Goal: Transaction & Acquisition: Purchase product/service

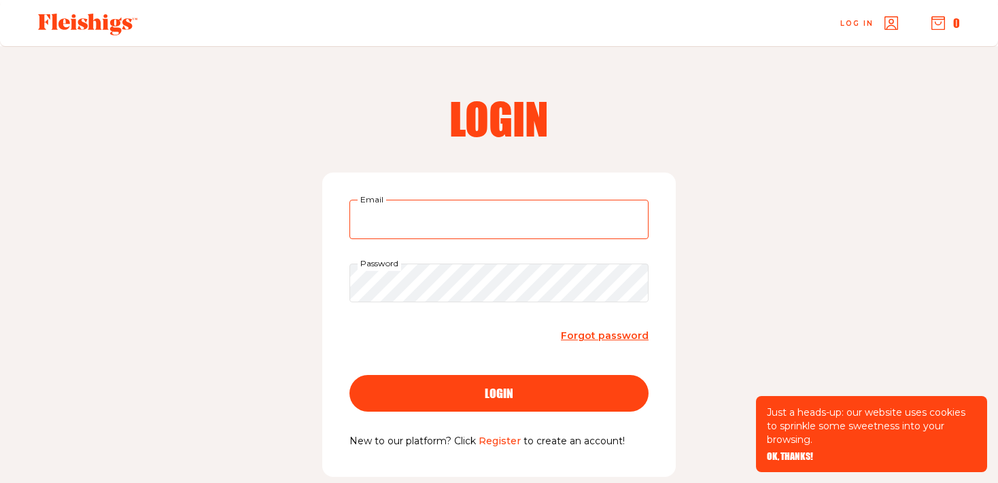
click at [373, 225] on input "Email" at bounding box center [498, 219] width 299 height 39
type input "[EMAIL_ADDRESS][DOMAIN_NAME]"
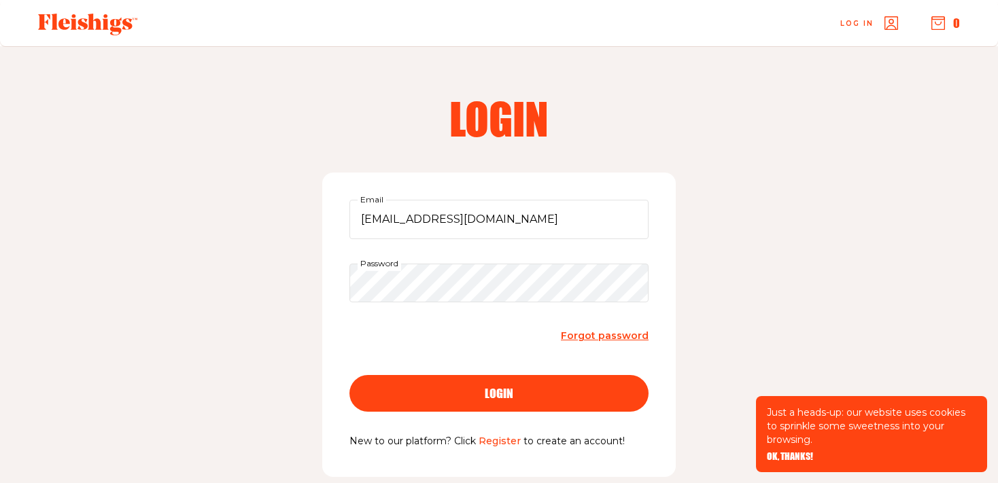
click at [473, 396] on div "login" at bounding box center [498, 393] width 245 height 12
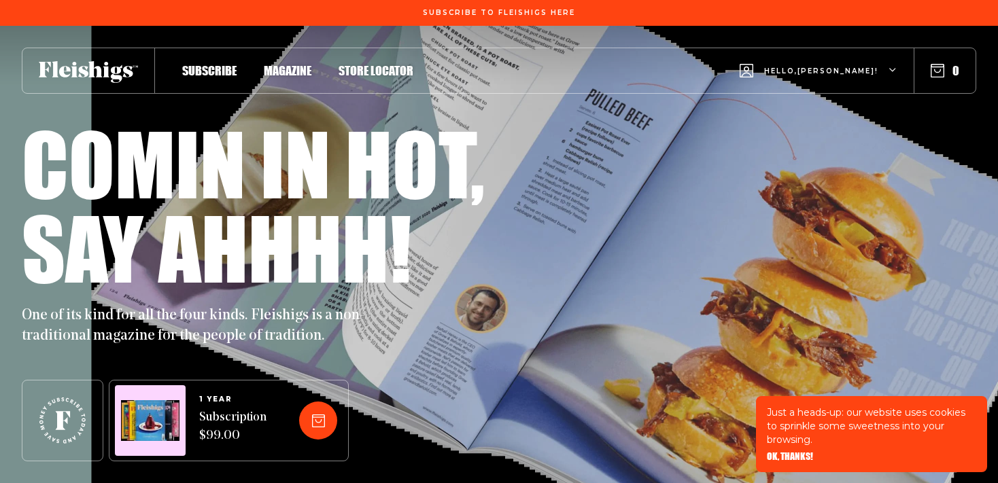
click at [936, 79] on div "Hello, Sheri ! 0" at bounding box center [694, 71] width 562 height 54
click at [319, 415] on div at bounding box center [318, 421] width 38 height 38
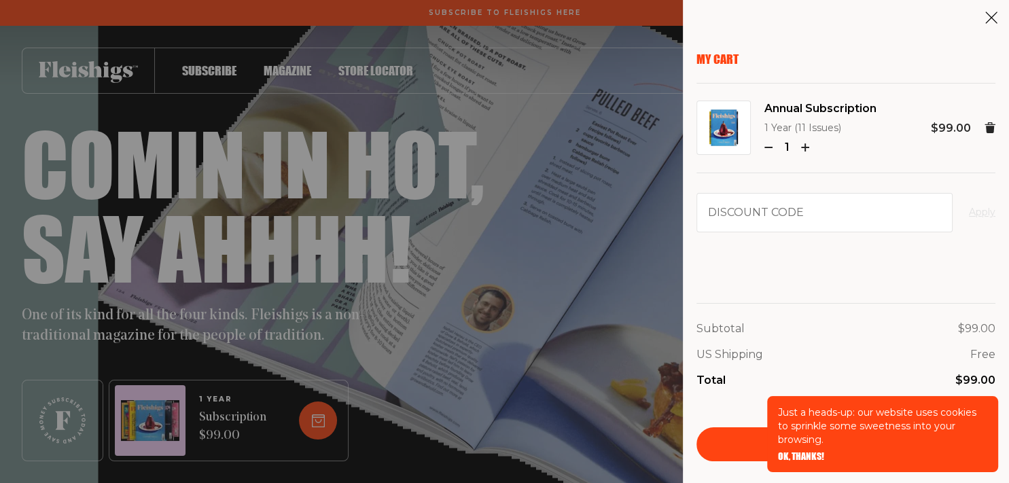
click at [990, 16] on use at bounding box center [992, 18] width 12 height 12
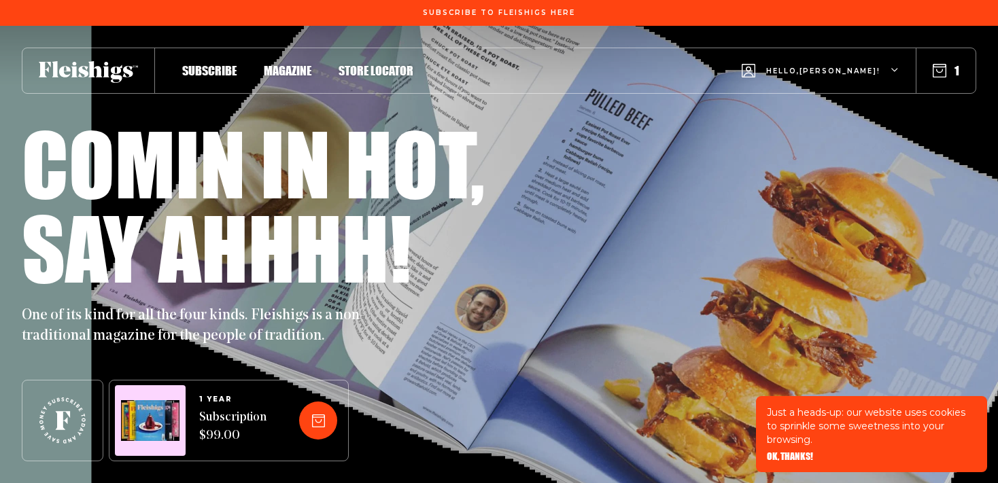
click at [936, 75] on icon "button" at bounding box center [939, 71] width 14 height 14
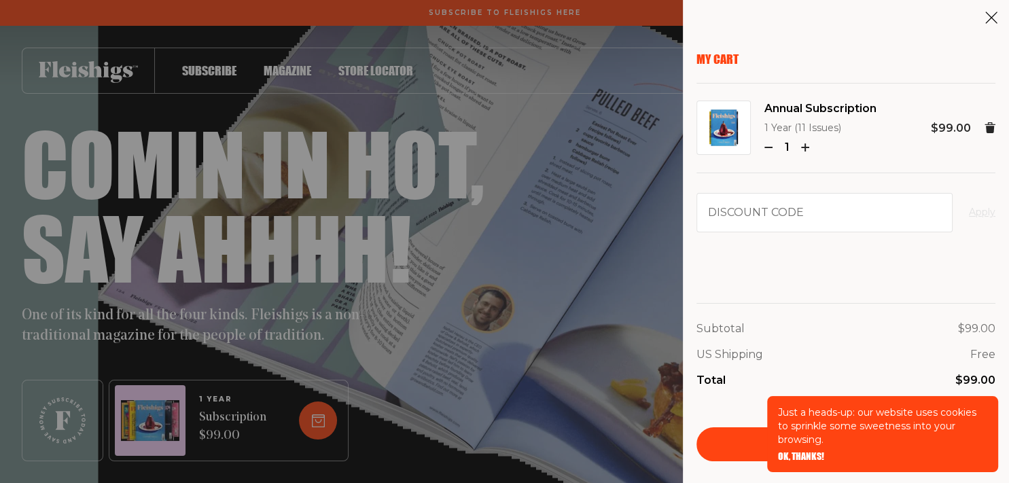
click at [991, 15] on icon at bounding box center [992, 18] width 14 height 14
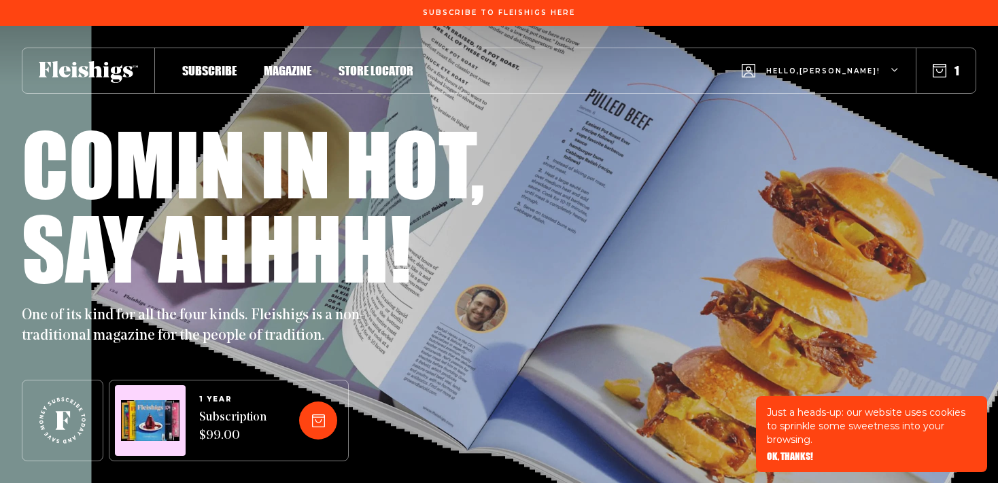
click at [893, 67] on icon "button" at bounding box center [895, 71] width 8 height 8
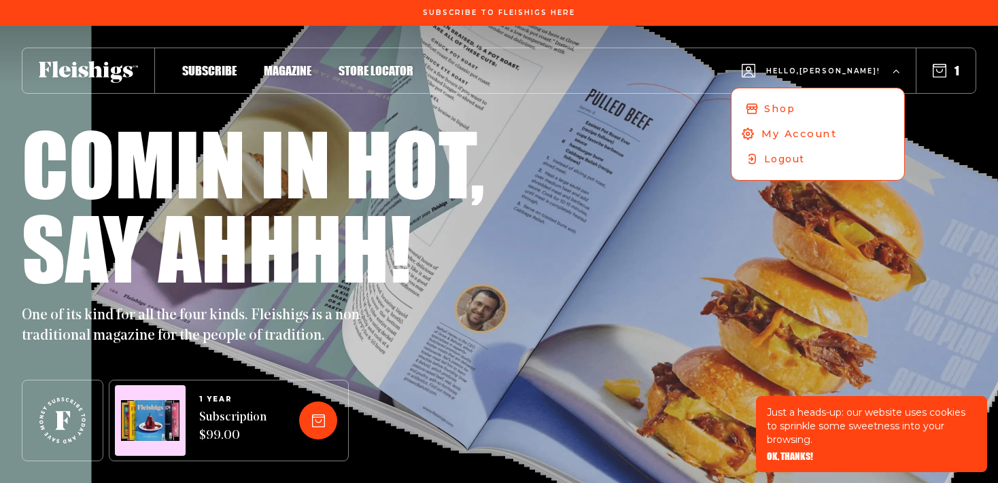
click at [837, 134] on span "My Account" at bounding box center [798, 133] width 75 height 15
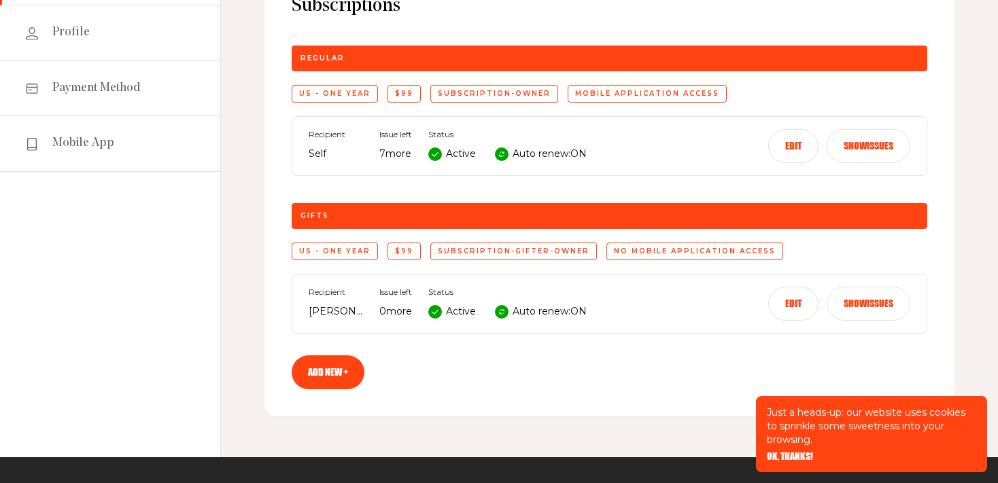
scroll to position [215, 0]
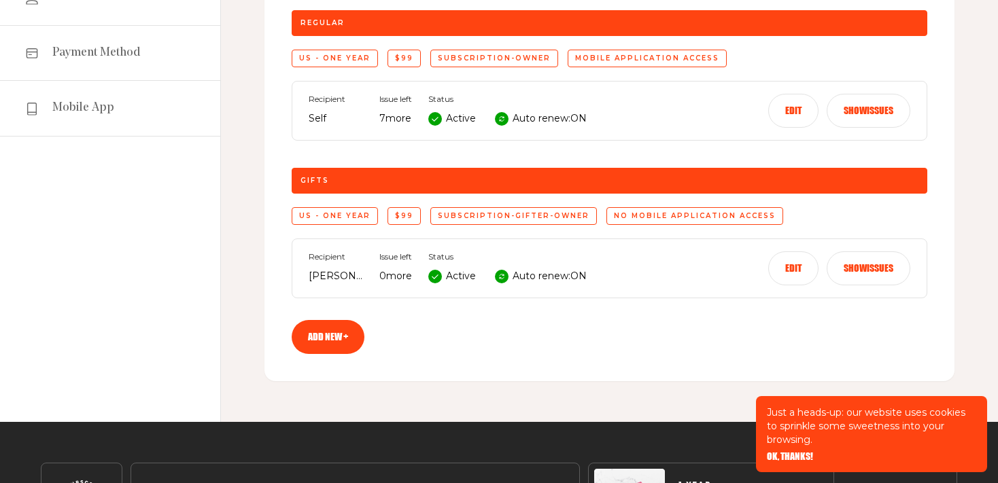
click at [791, 258] on button "Edit" at bounding box center [793, 268] width 50 height 34
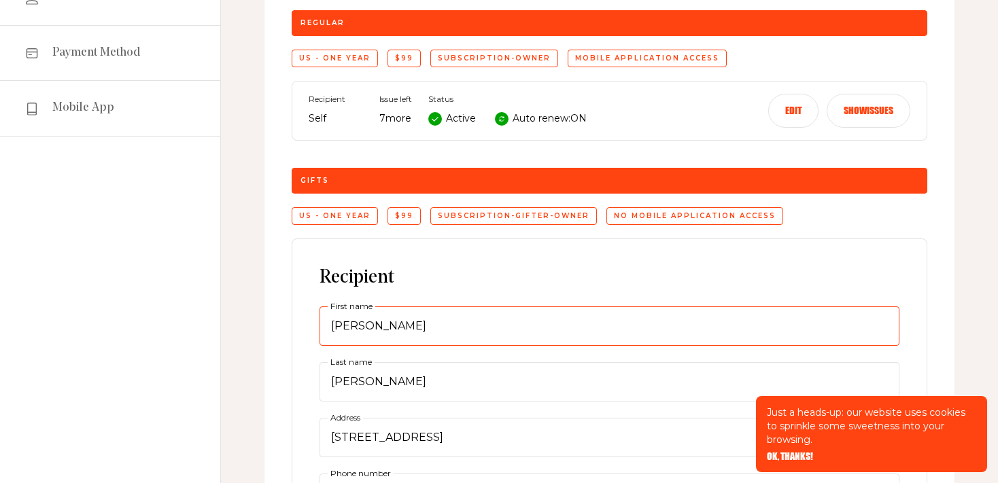
click at [474, 309] on input "Chavi" at bounding box center [609, 325] width 580 height 39
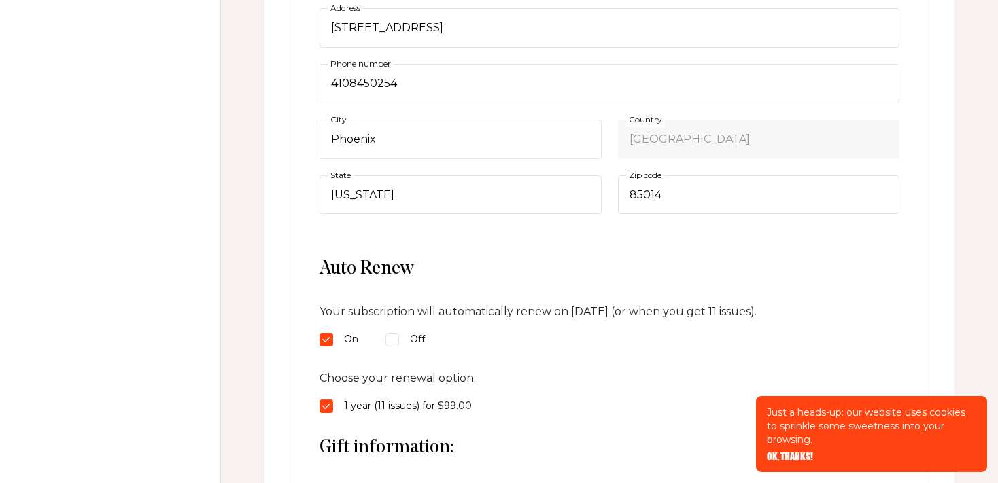
scroll to position [646, 0]
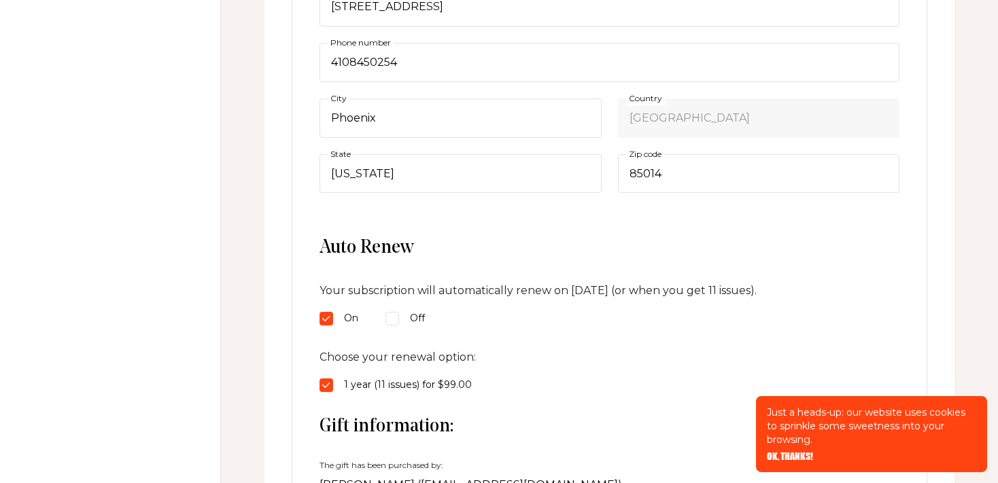
click at [390, 317] on input "Off" at bounding box center [392, 319] width 14 height 14
radio input "true"
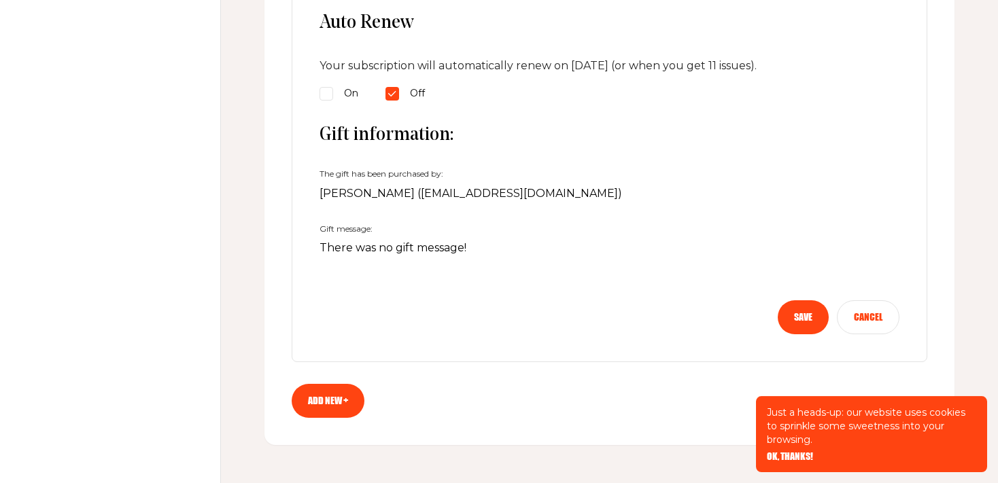
scroll to position [932, 0]
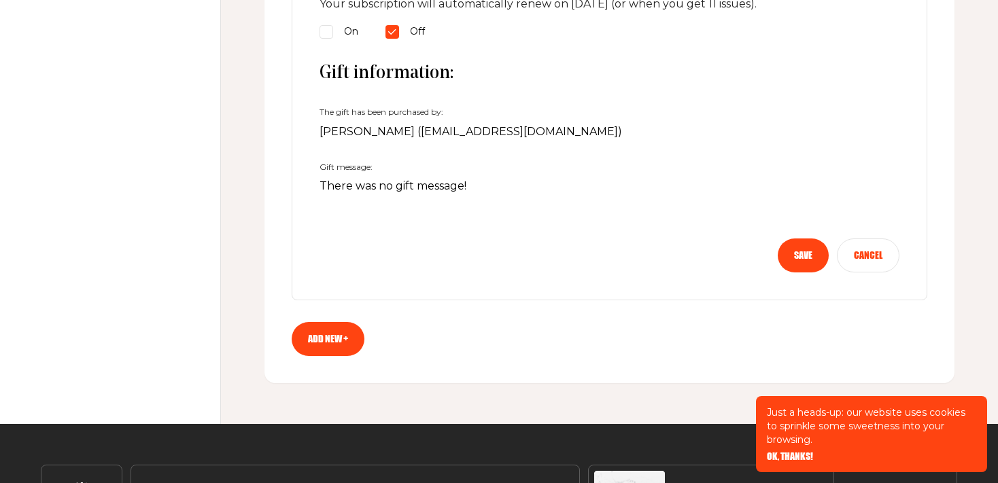
click at [801, 250] on button "Save" at bounding box center [802, 256] width 51 height 34
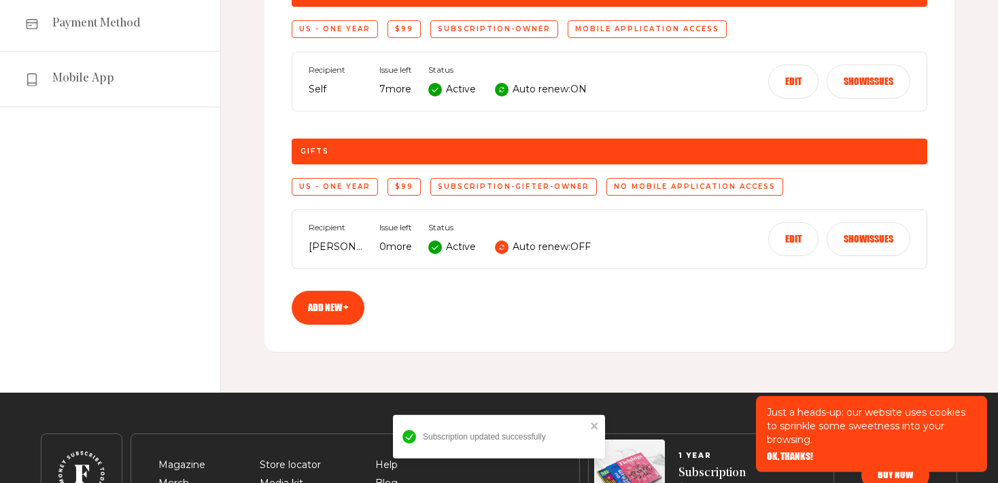
scroll to position [194, 0]
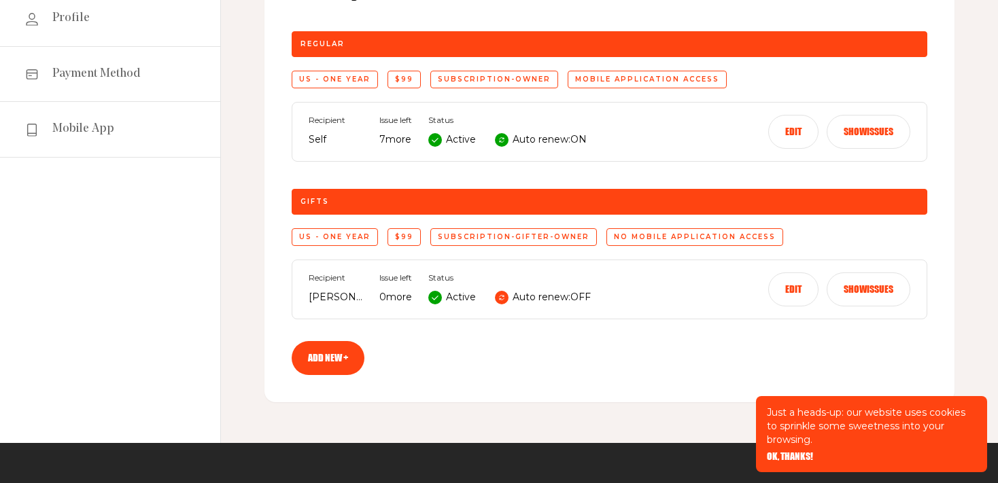
click at [332, 359] on link "Add new +" at bounding box center [328, 358] width 73 height 34
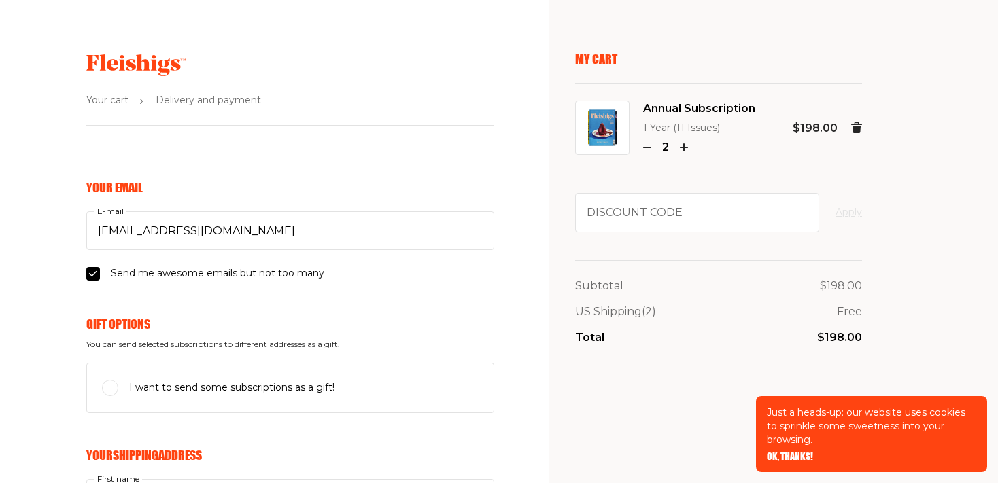
select select "US"
click at [646, 149] on icon "button" at bounding box center [647, 147] width 8 height 8
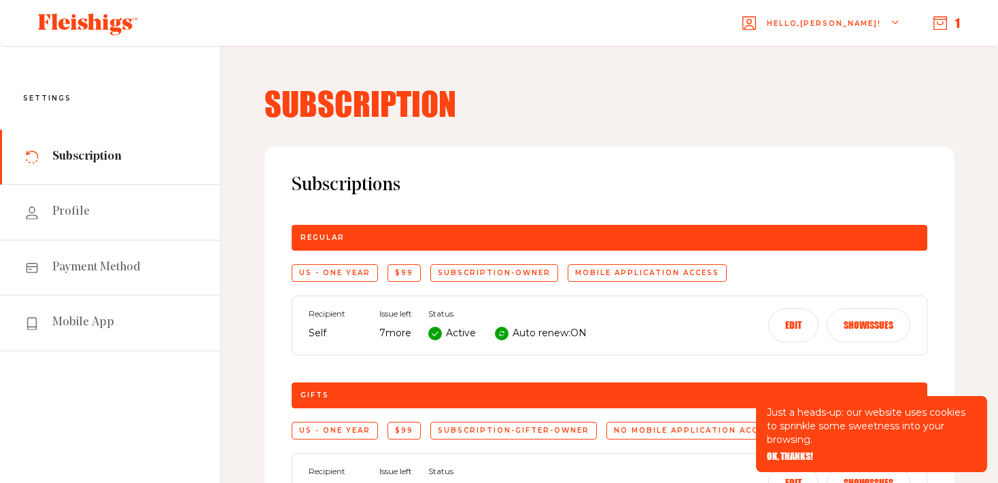
click at [942, 27] on icon "button" at bounding box center [940, 23] width 14 height 14
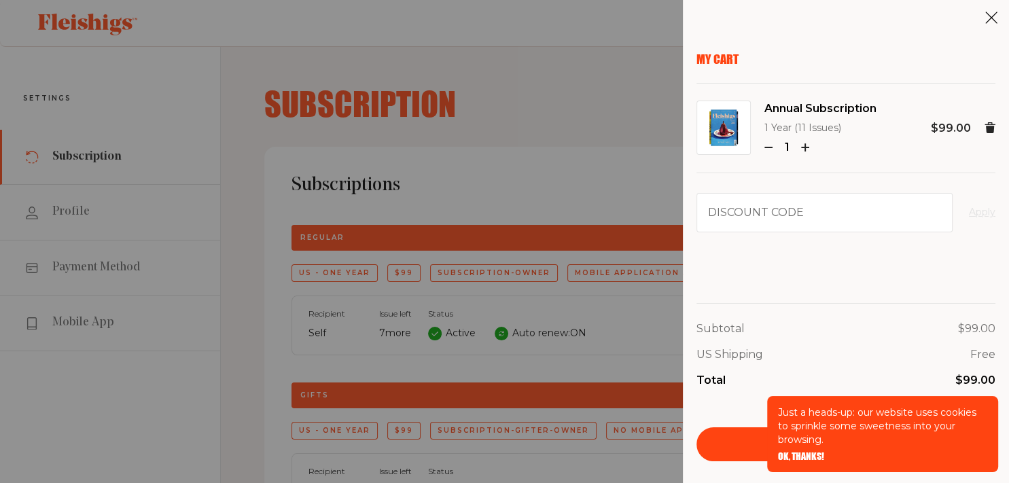
click at [803, 452] on span "OK, THANKS!" at bounding box center [801, 447] width 46 height 10
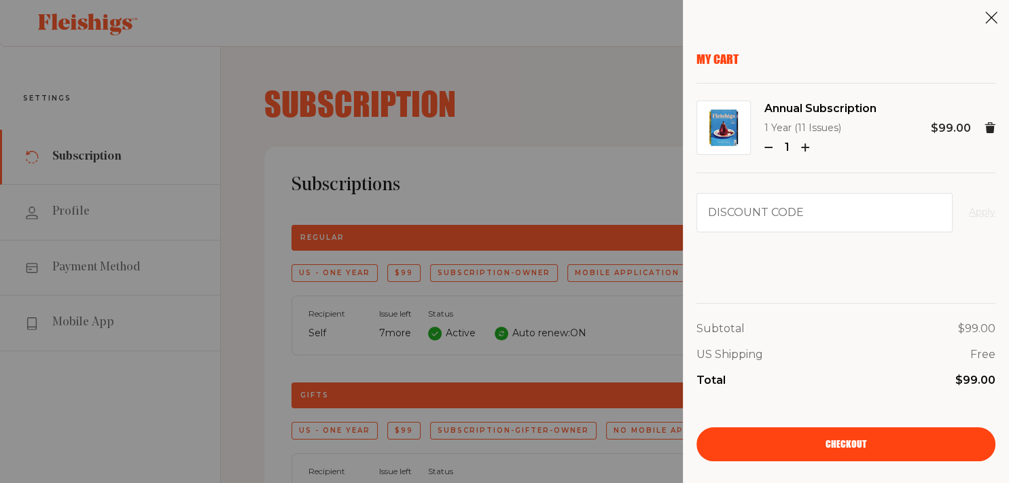
click at [801, 451] on link "Checkout" at bounding box center [846, 444] width 299 height 34
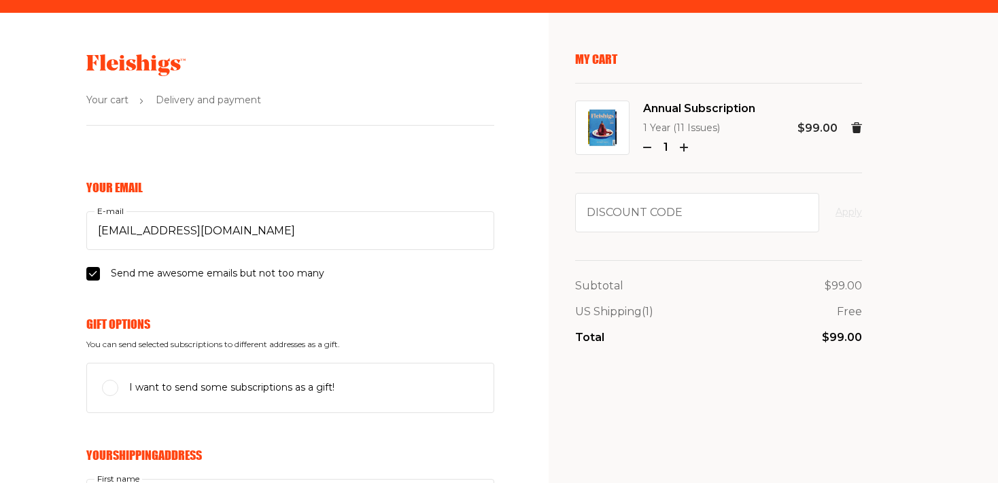
select select "US"
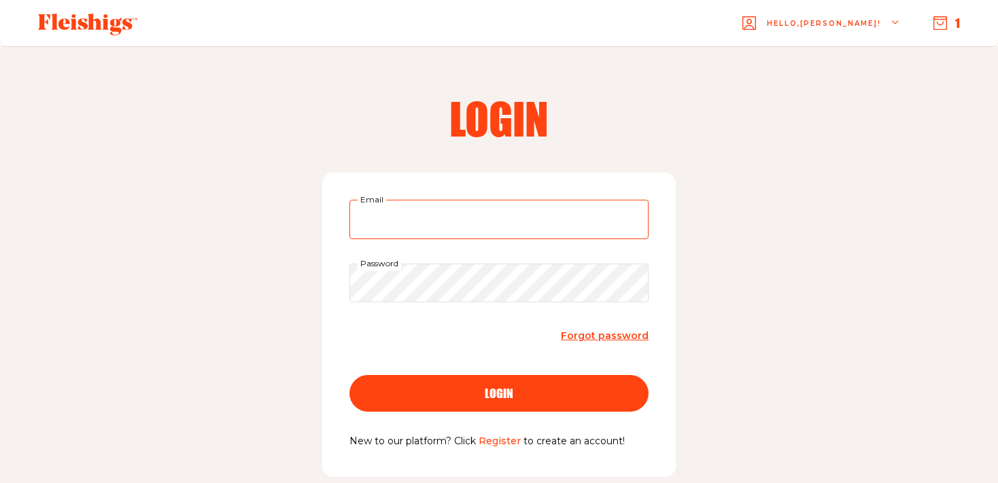
click at [418, 212] on input "Email" at bounding box center [498, 219] width 299 height 39
type input "sherip.2010@gmail.com"
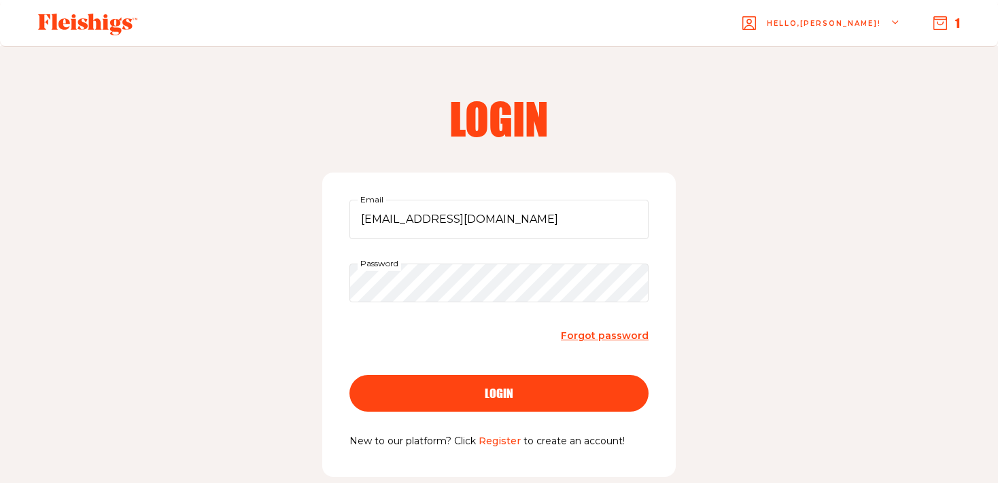
click at [507, 387] on span "login" at bounding box center [499, 381] width 29 height 12
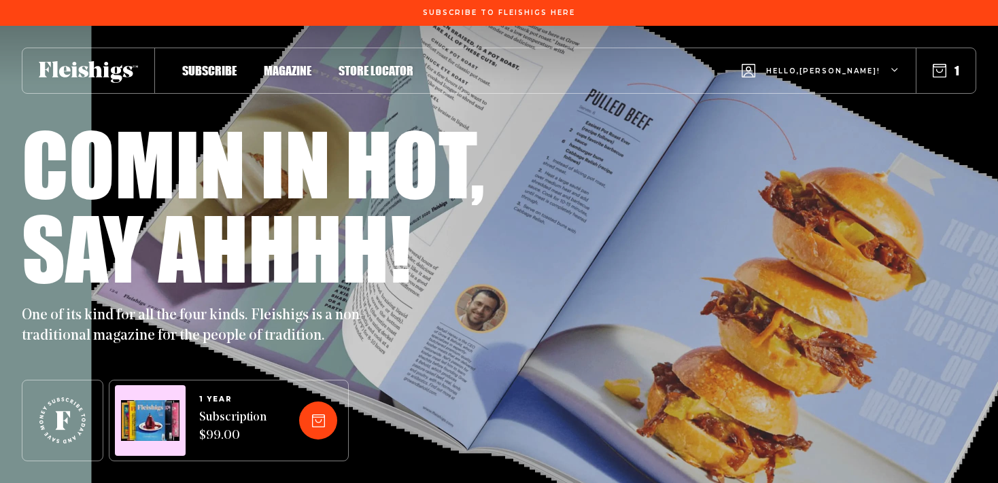
click at [937, 75] on icon "button" at bounding box center [939, 71] width 14 height 14
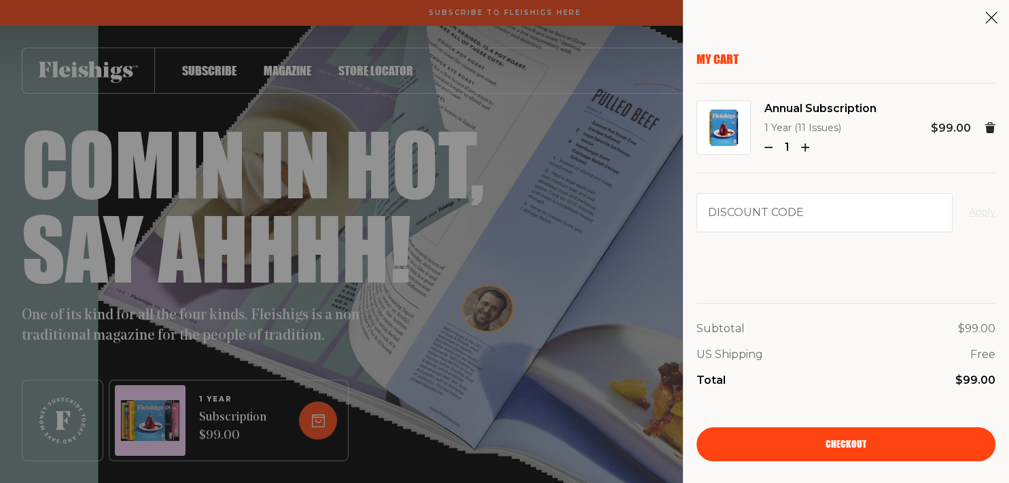
click at [986, 124] on use at bounding box center [990, 127] width 11 height 11
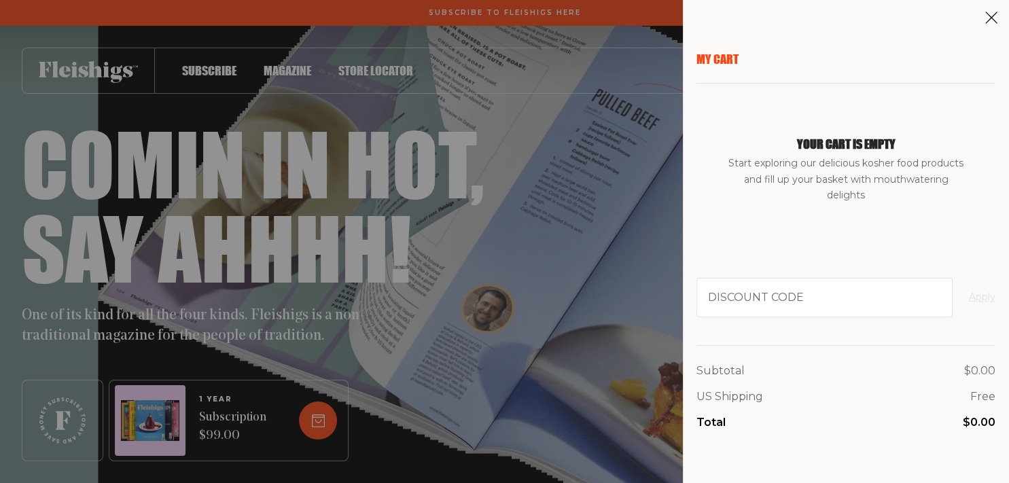
click at [991, 18] on use at bounding box center [992, 18] width 12 height 12
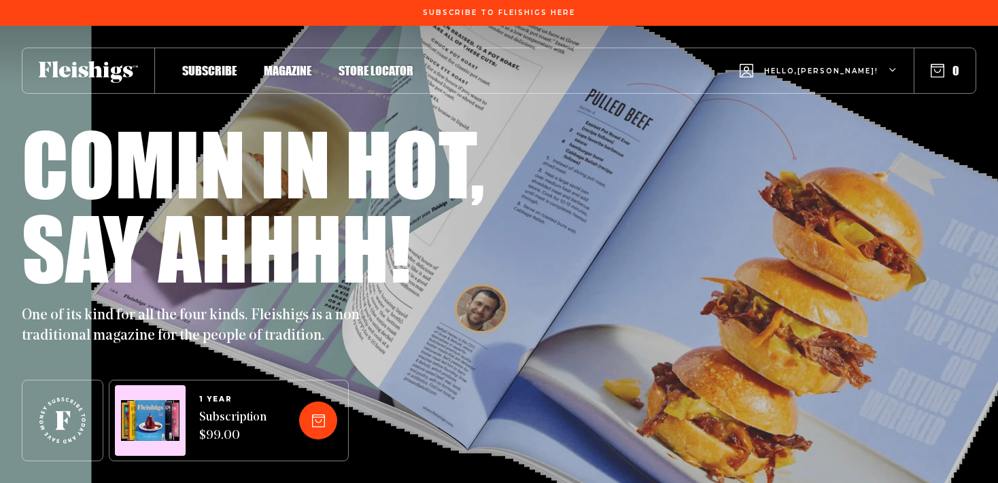
click at [866, 72] on span "Hello, Sheri !" at bounding box center [821, 82] width 114 height 32
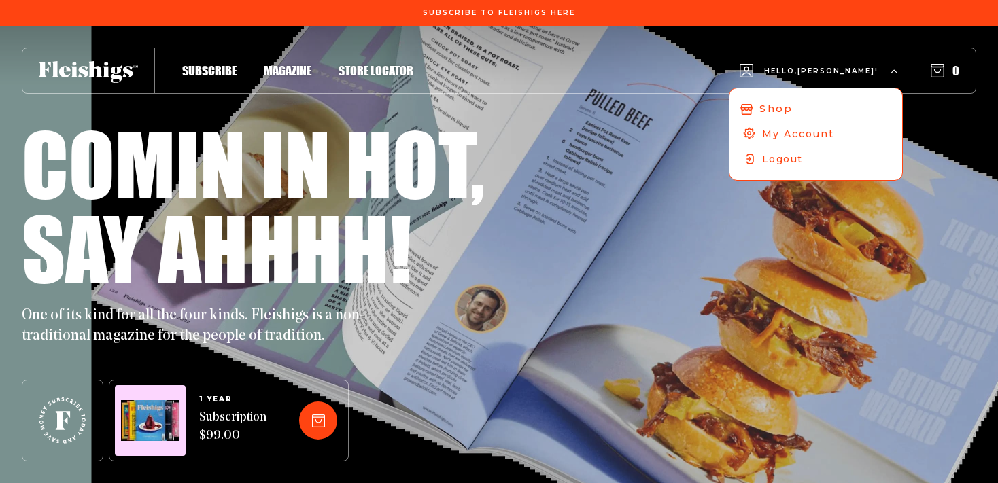
click at [792, 111] on span "Shop" at bounding box center [775, 108] width 33 height 15
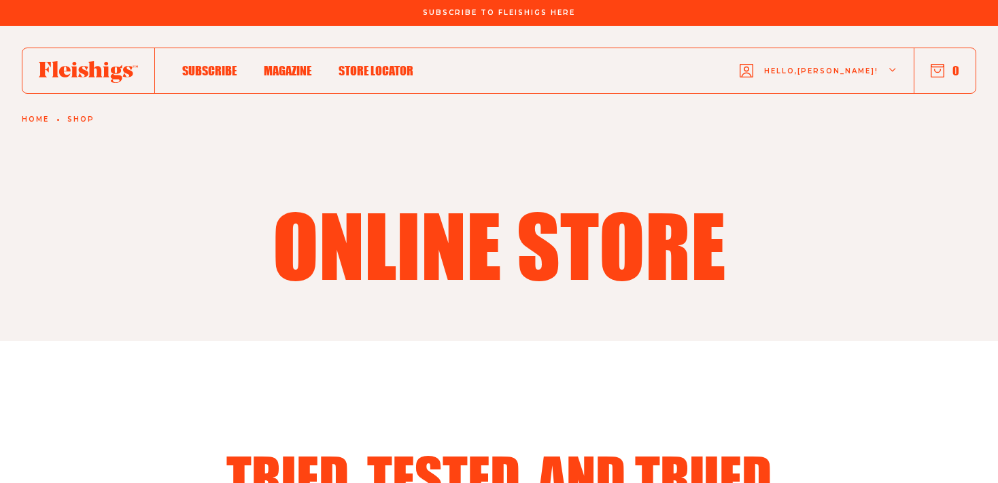
click at [848, 77] on span "Hello, Sheri !" at bounding box center [821, 82] width 114 height 32
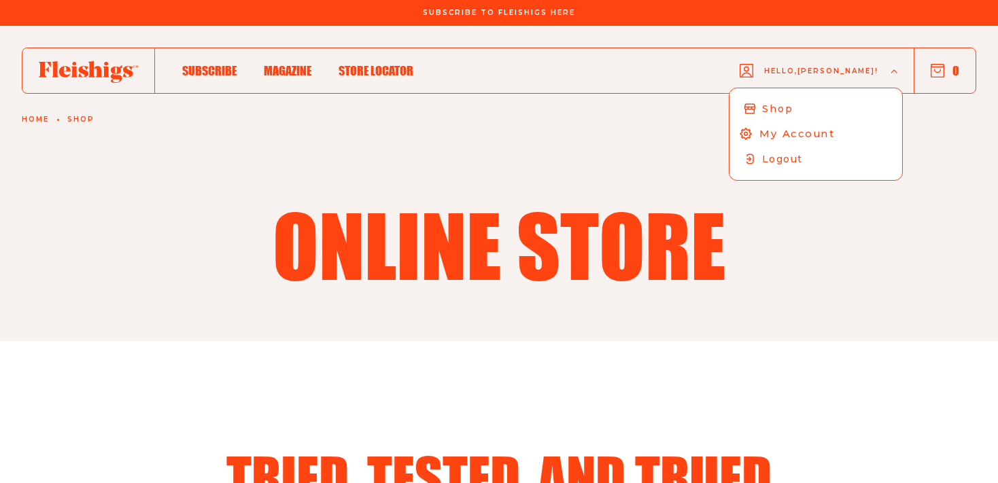
click at [834, 136] on span "My Account" at bounding box center [796, 133] width 75 height 15
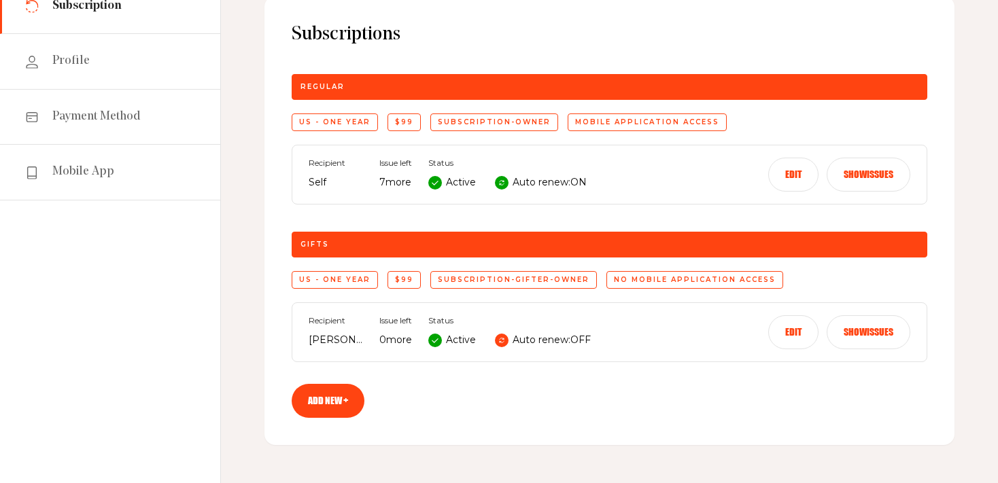
scroll to position [122, 0]
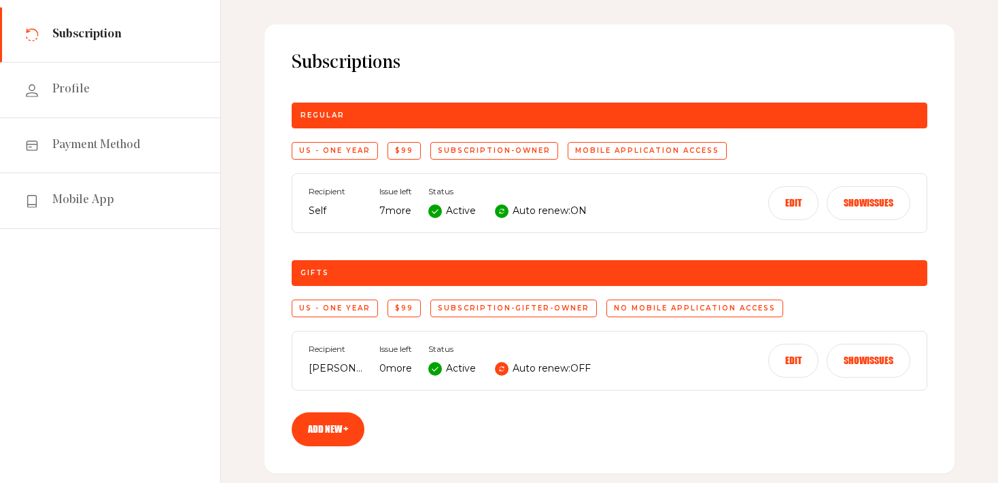
click at [327, 431] on link "Add new +" at bounding box center [328, 429] width 73 height 34
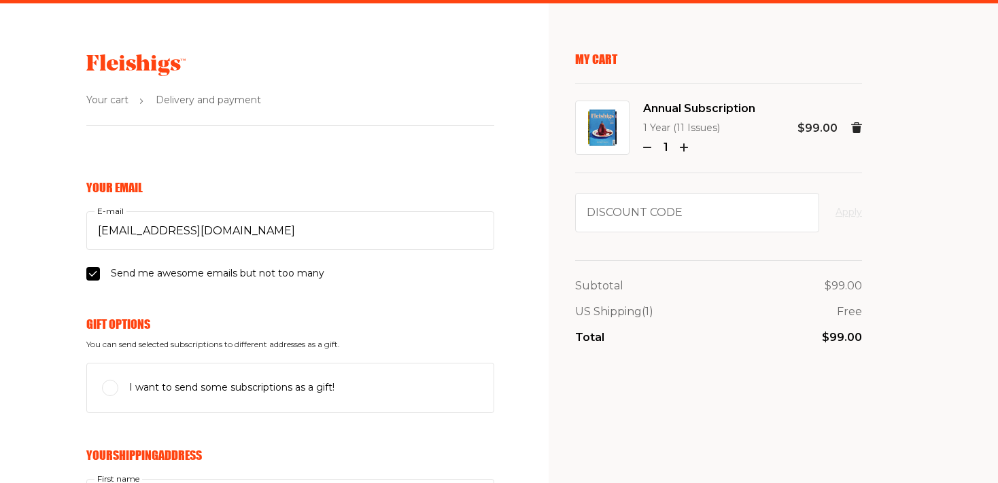
select select "US"
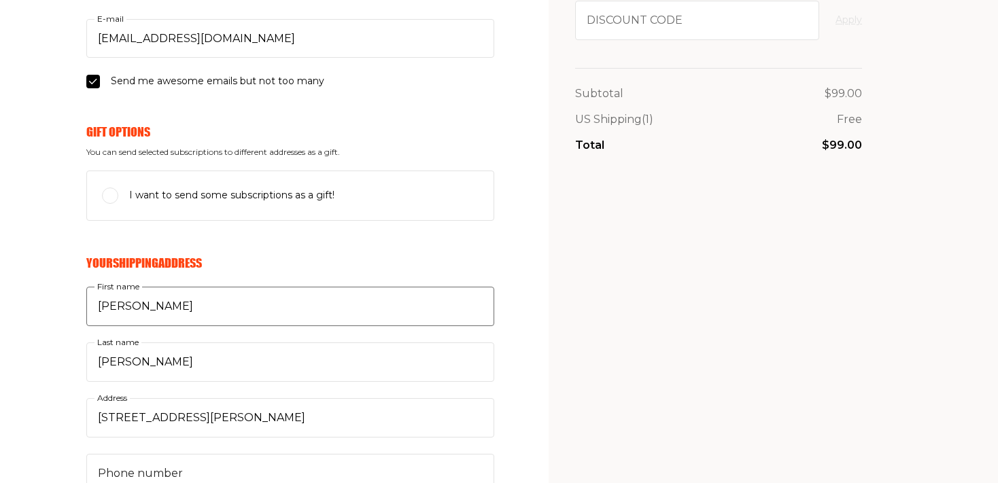
scroll to position [215, 0]
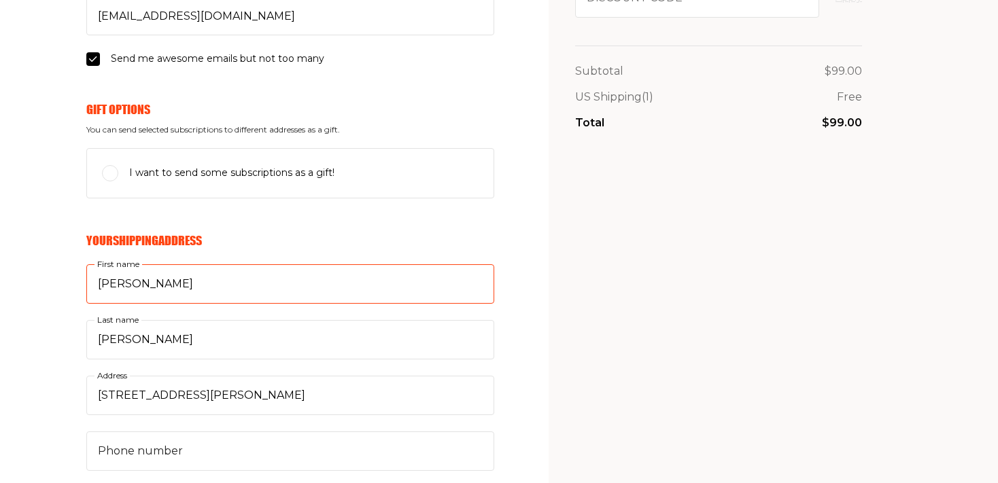
click at [299, 286] on input "[PERSON_NAME]" at bounding box center [290, 283] width 408 height 39
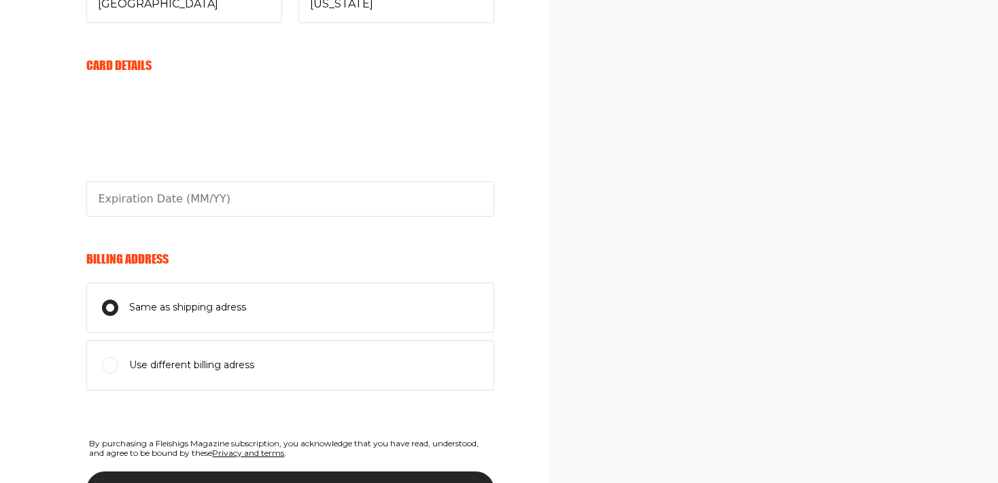
scroll to position [789, 0]
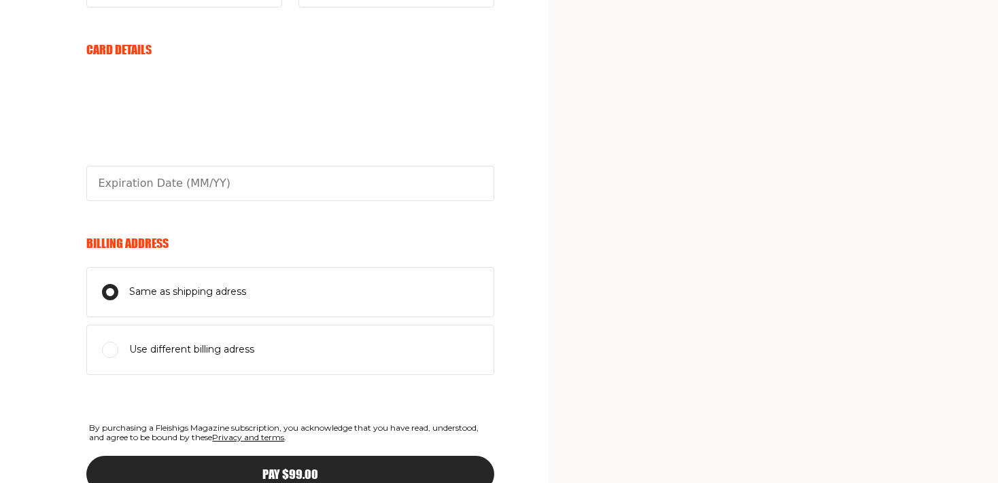
click at [115, 348] on input "Use different billing adress" at bounding box center [110, 350] width 16 height 16
radio input "true"
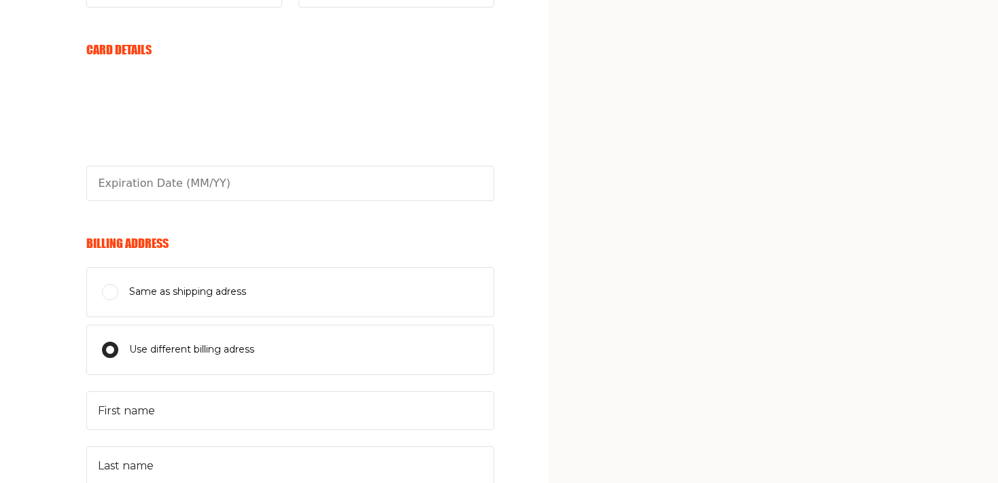
click at [114, 297] on div "Same as shipping adress" at bounding box center [290, 292] width 376 height 16
click at [114, 297] on input "Same as shipping adress" at bounding box center [110, 292] width 16 height 16
radio input "true"
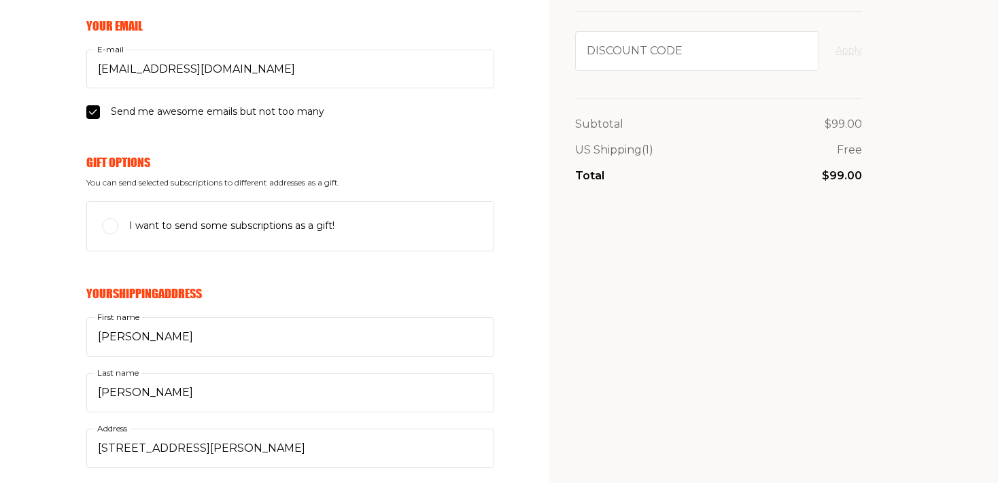
scroll to position [0, 0]
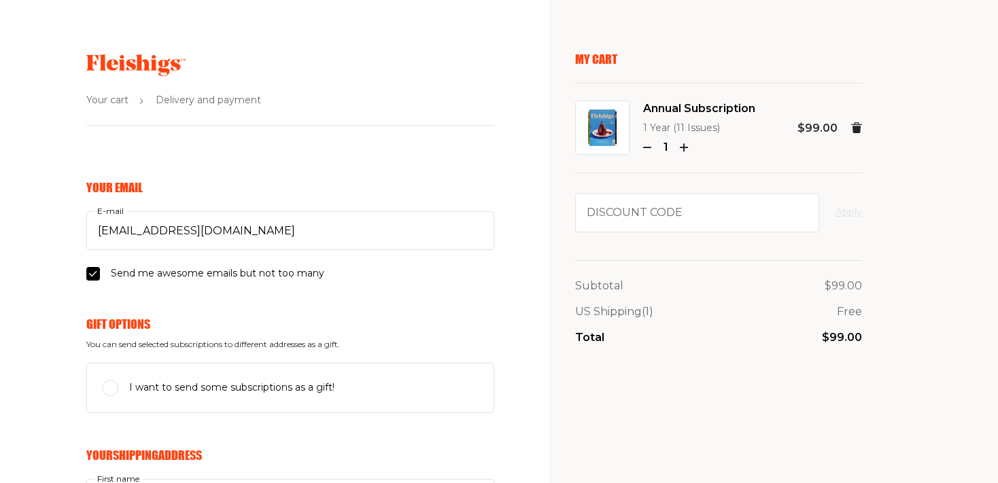
click at [104, 105] on span "Your cart" at bounding box center [107, 100] width 42 height 16
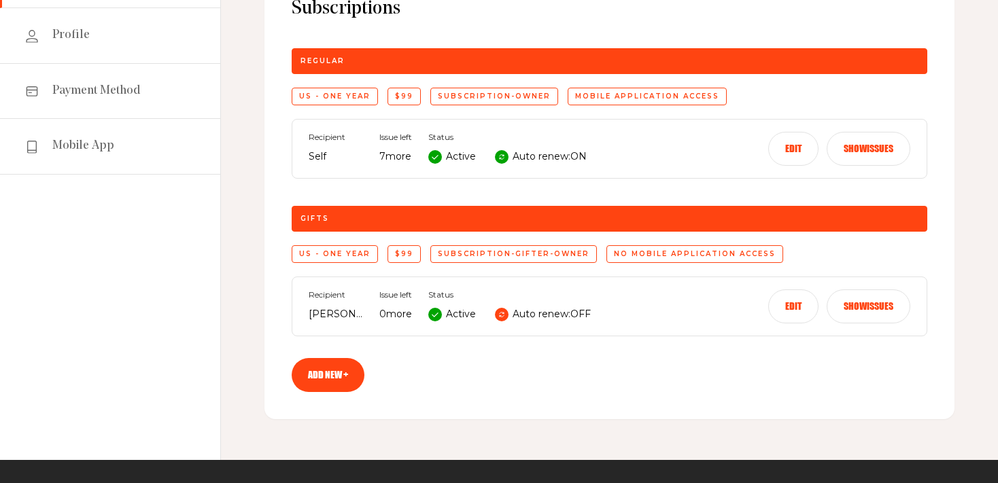
scroll to position [266, 0]
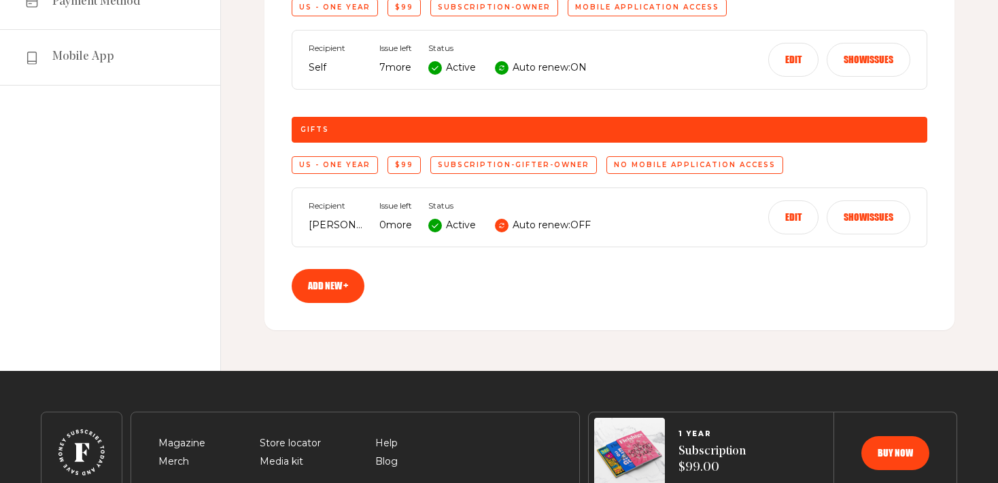
click at [794, 219] on button "Edit" at bounding box center [793, 217] width 50 height 34
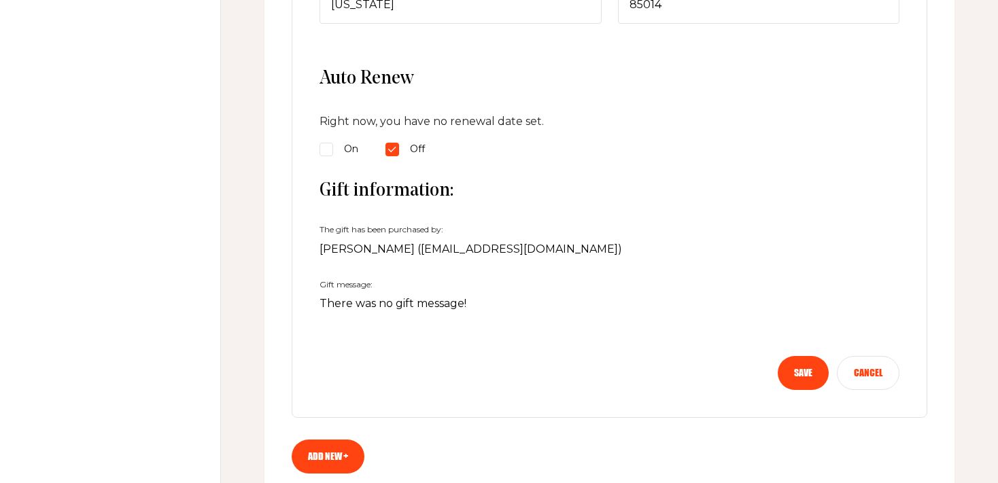
scroll to position [840, 0]
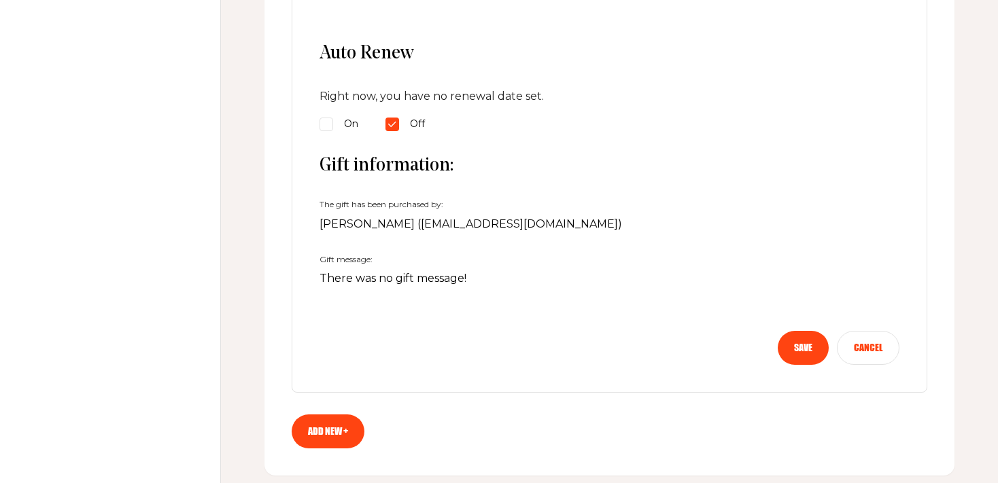
click at [322, 429] on link "Add new +" at bounding box center [328, 432] width 73 height 34
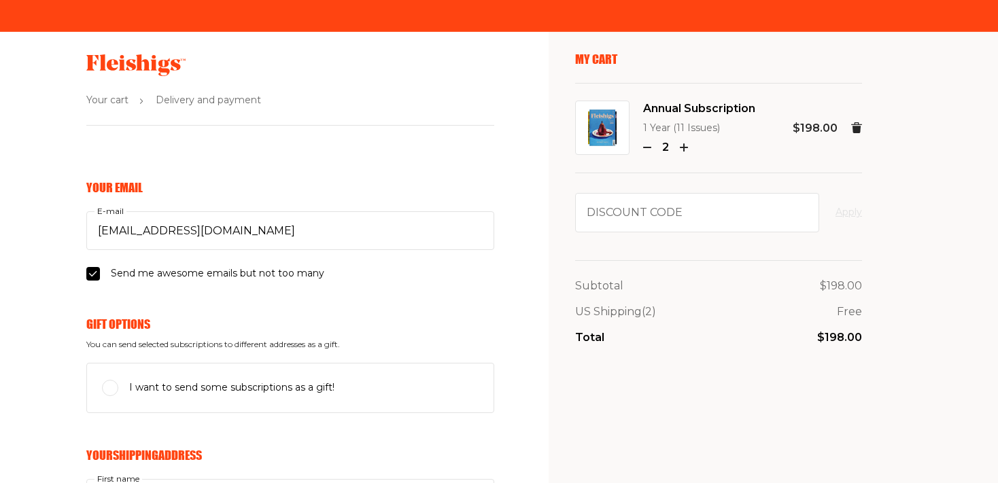
select select "US"
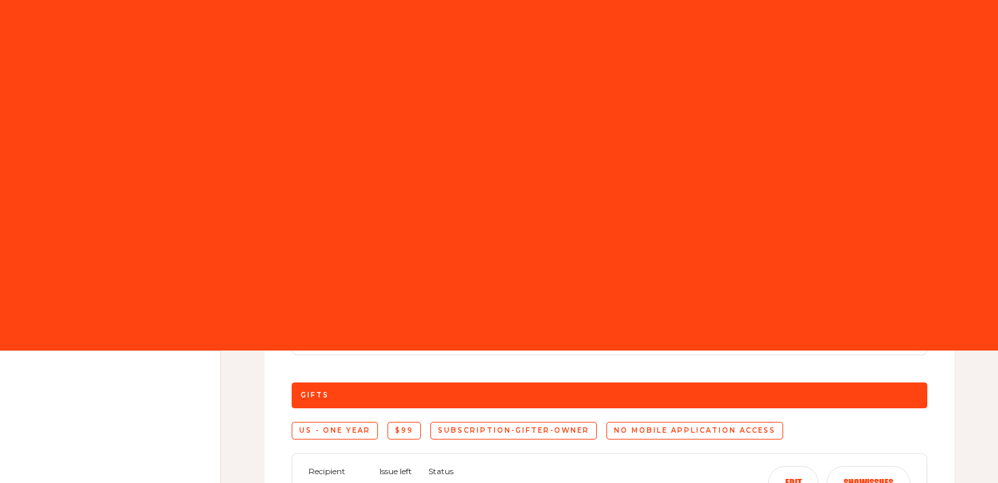
scroll to position [337, 0]
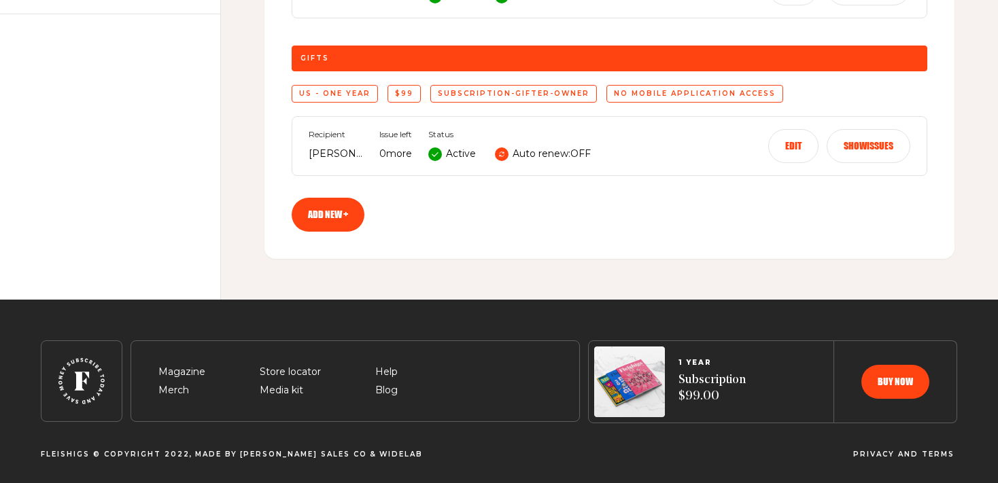
click at [854, 150] on button "Show issues" at bounding box center [868, 146] width 84 height 34
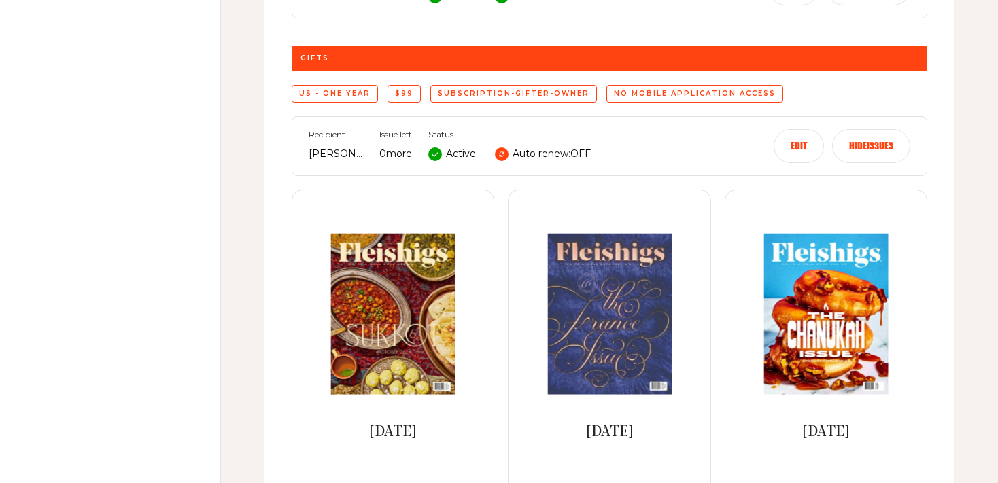
click at [789, 150] on button "Edit" at bounding box center [798, 146] width 50 height 34
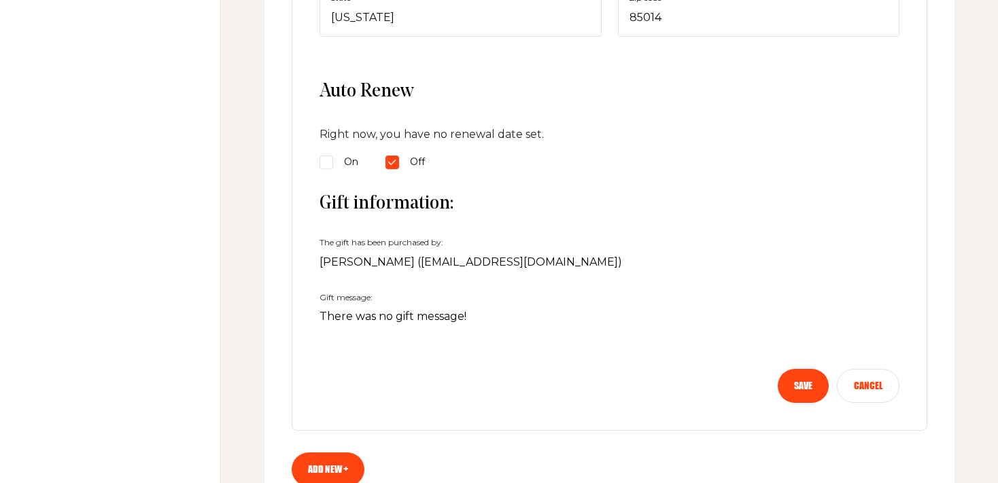
scroll to position [840, 0]
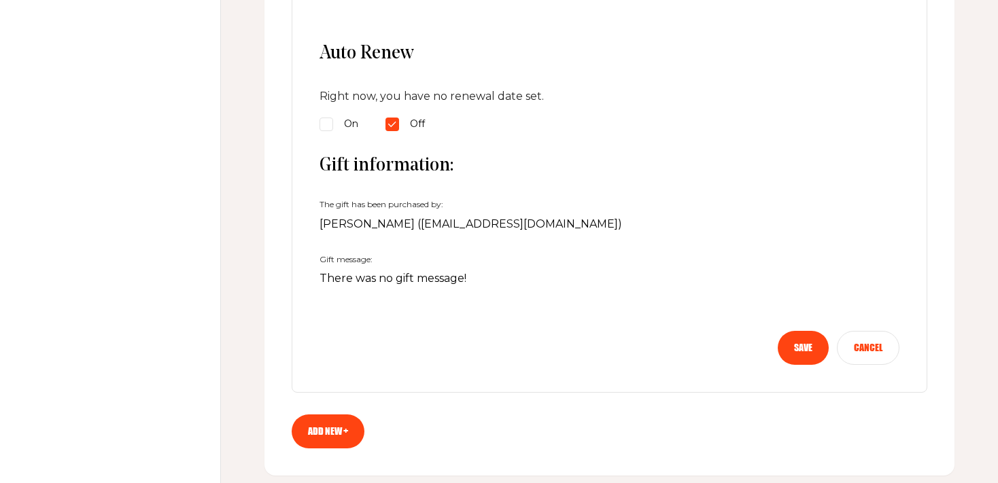
click at [489, 276] on p "There was no gift message!" at bounding box center [609, 279] width 580 height 18
click at [338, 425] on link "Add new +" at bounding box center [328, 432] width 73 height 34
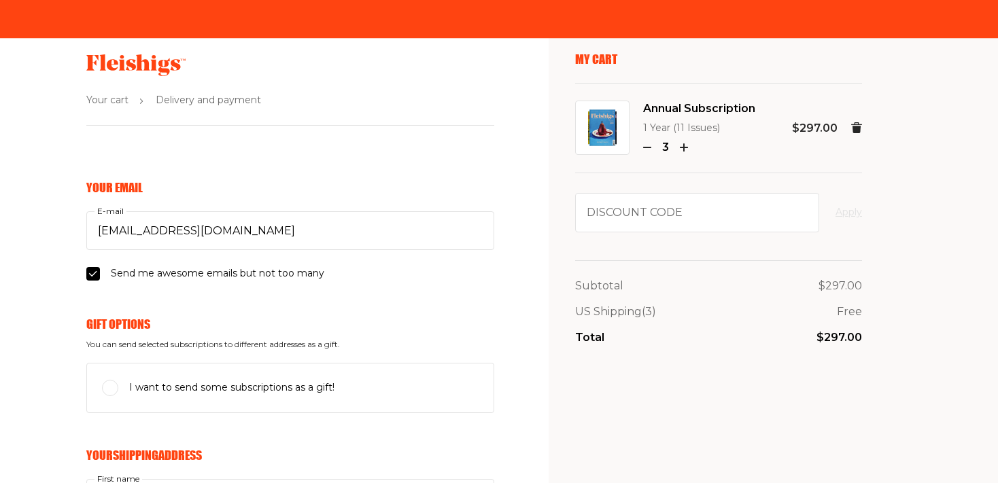
select select "US"
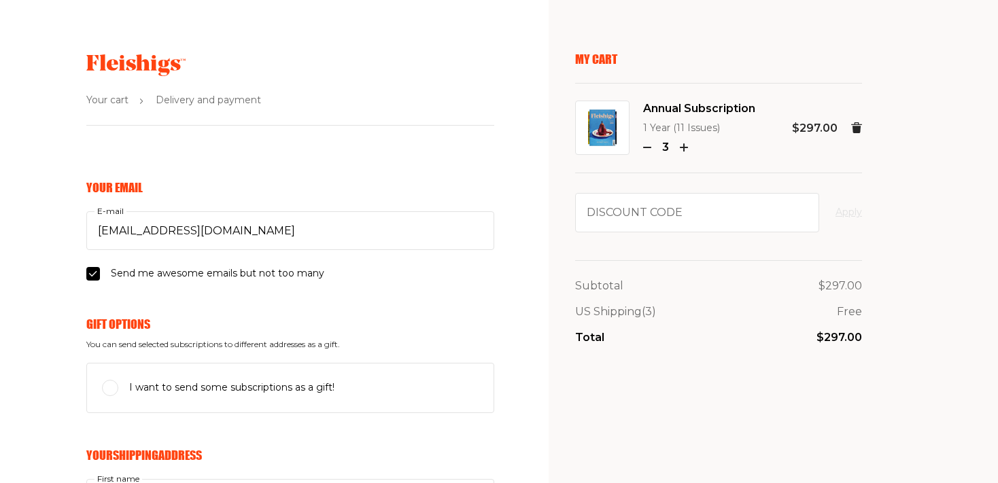
click at [640, 147] on div "Annual Subscription 1 Year (11 Issues) 3 $297.00" at bounding box center [718, 128] width 287 height 57
click at [650, 147] on use "button" at bounding box center [647, 147] width 7 height 0
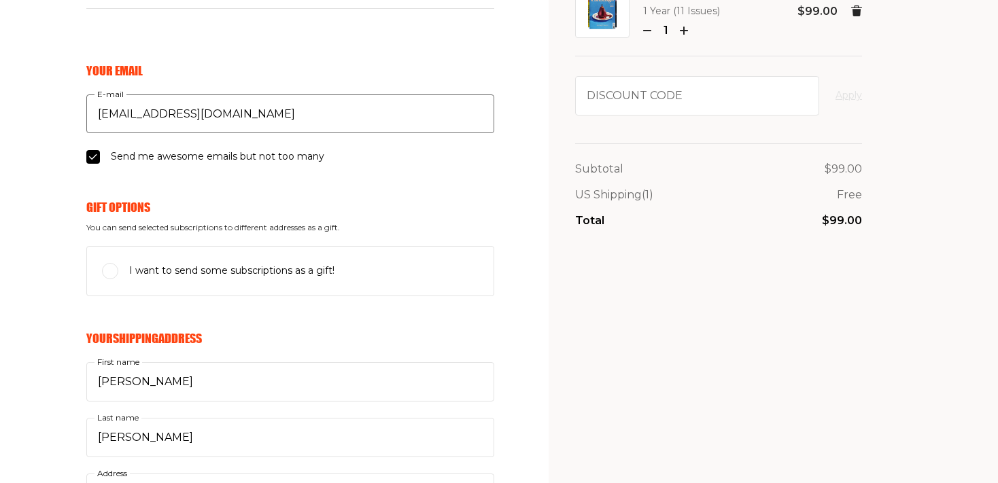
scroll to position [143, 0]
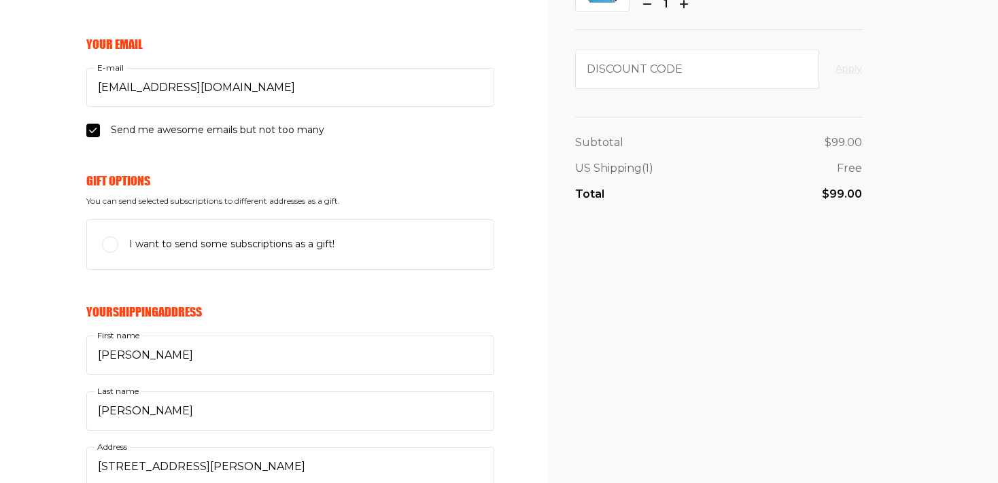
click at [355, 249] on div "I want to send some subscriptions as a gift!" at bounding box center [290, 244] width 376 height 16
click at [118, 249] on input "I want to send some subscriptions as a gift!" at bounding box center [110, 244] width 16 height 16
checkbox input "true"
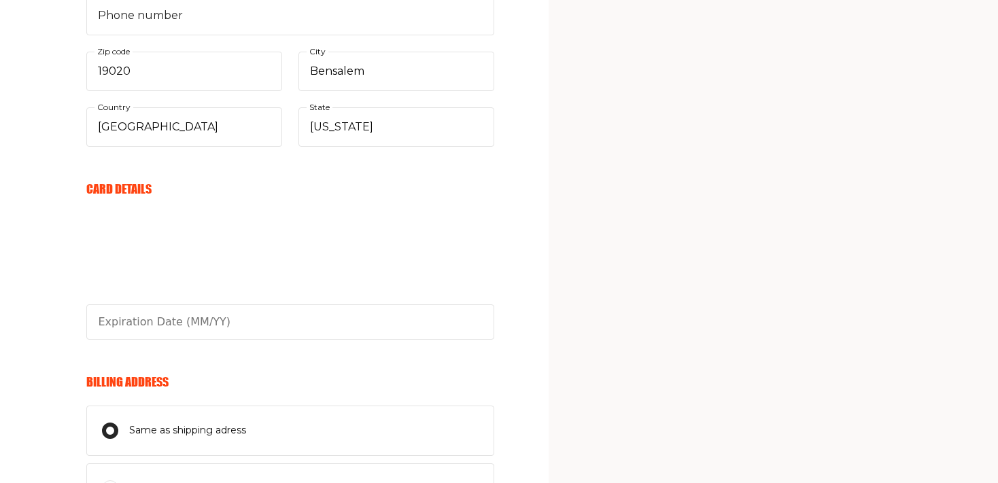
scroll to position [861, 0]
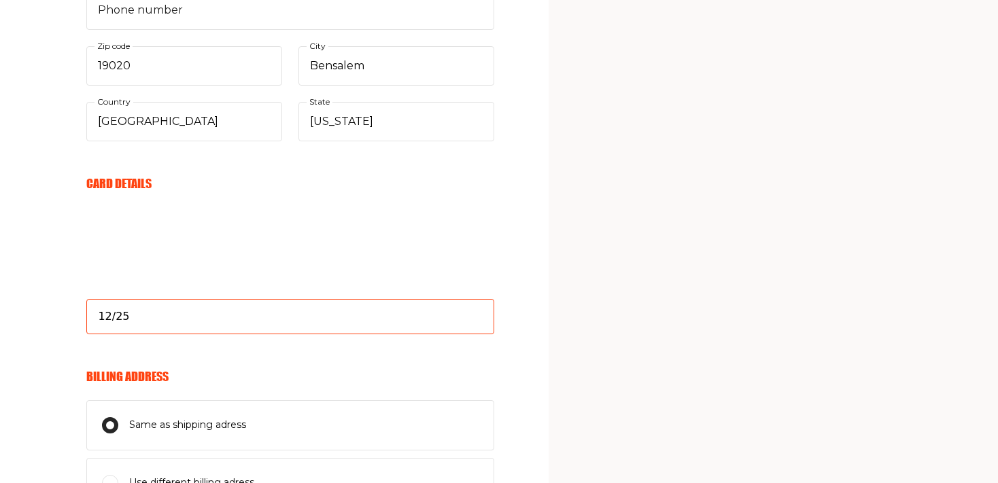
type input "12/25"
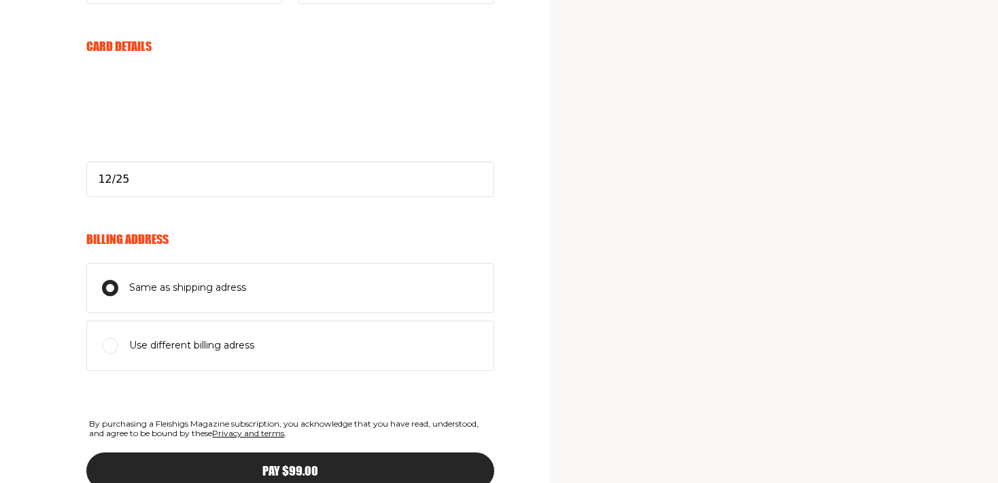
scroll to position [1004, 0]
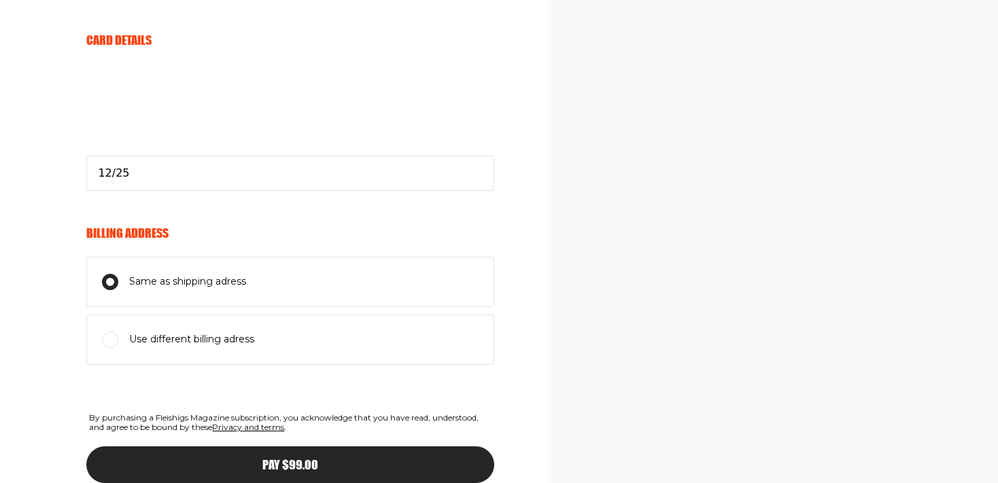
click at [108, 334] on input "Use different billing adress" at bounding box center [110, 340] width 16 height 16
radio input "true"
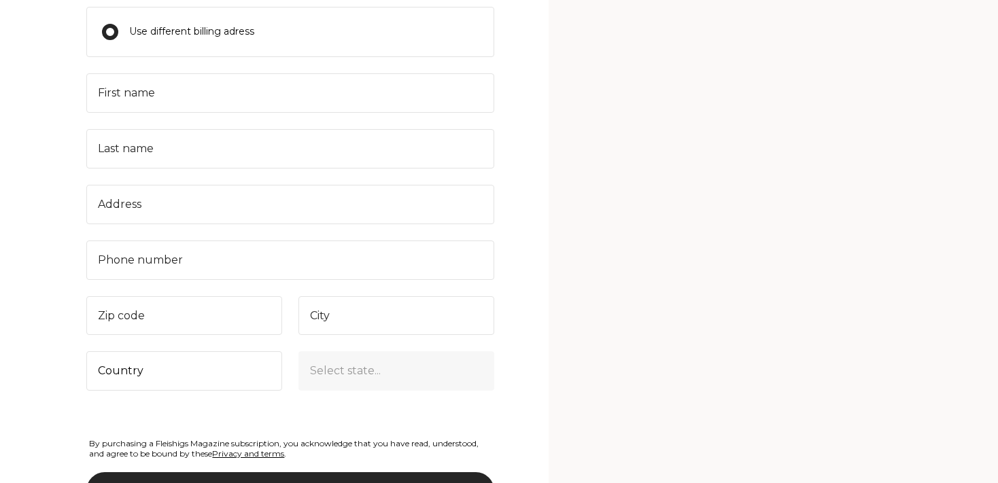
scroll to position [1273, 0]
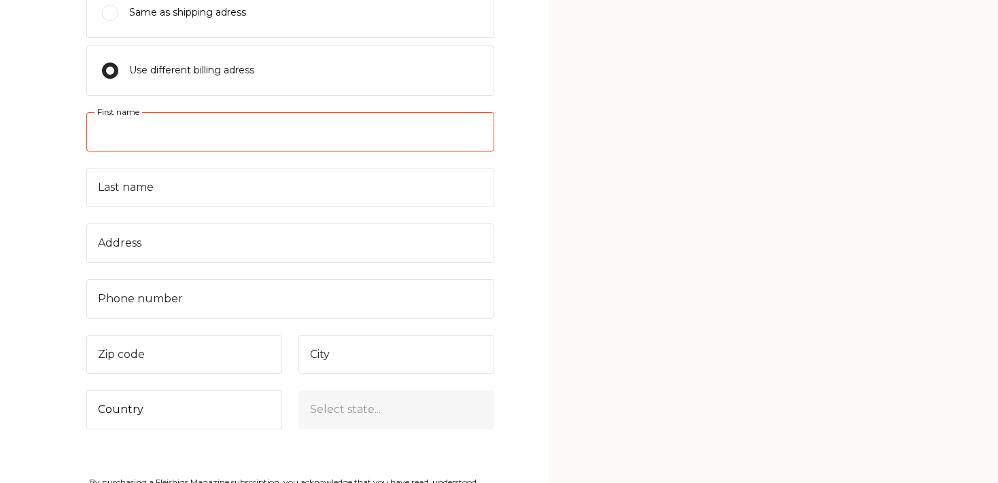
click at [150, 135] on input "First name" at bounding box center [290, 131] width 408 height 39
type input "Chavi"
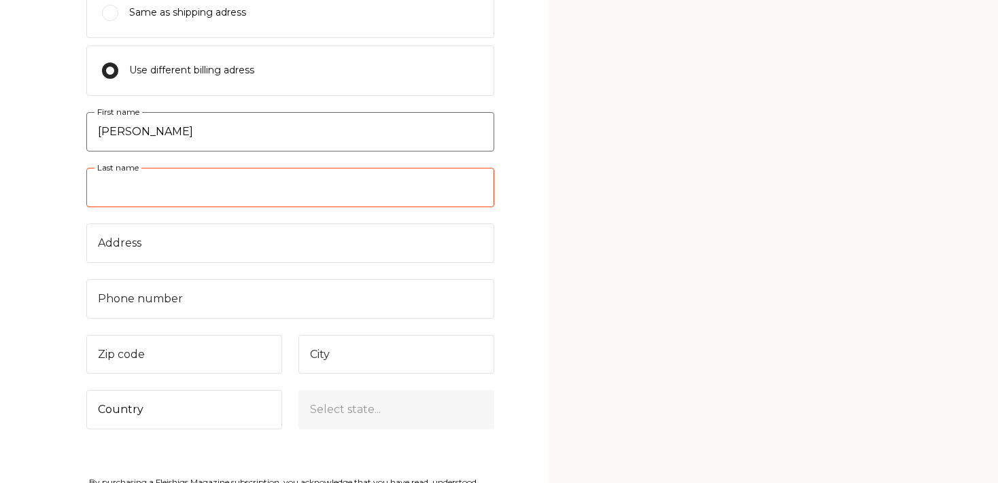
type input "Davidowitz"
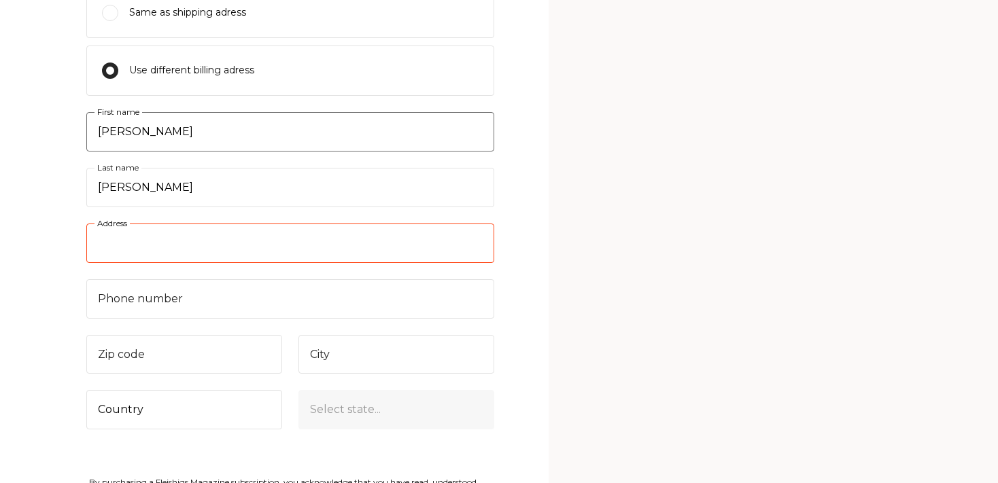
type input "6842 N 10th Pl"
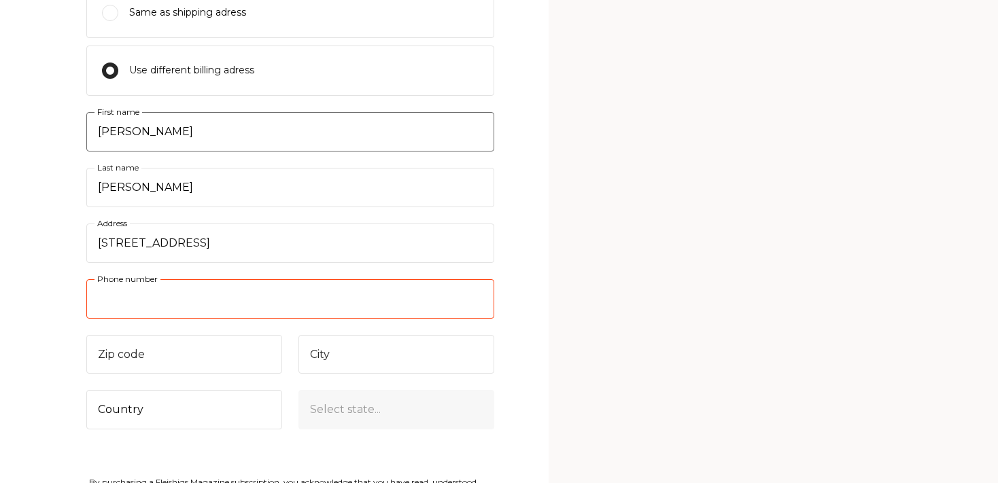
type input "4108450254"
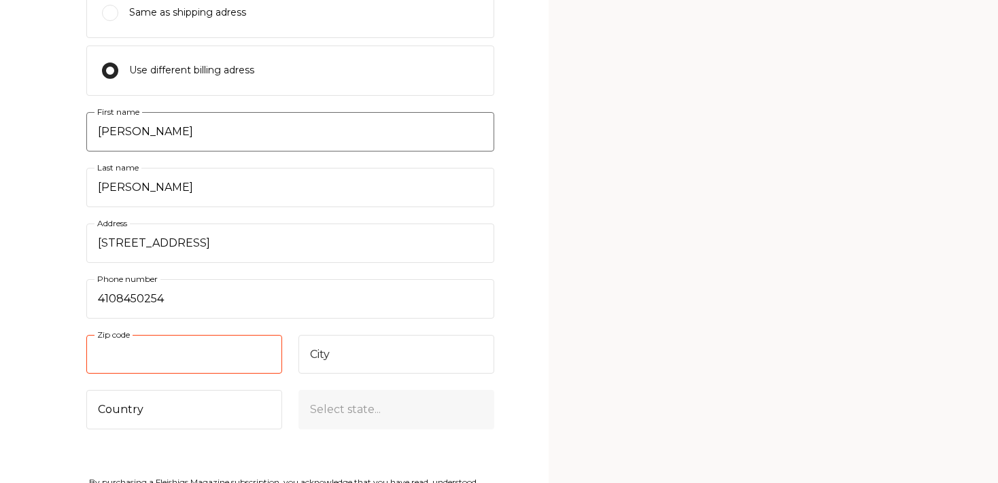
type input "85014"
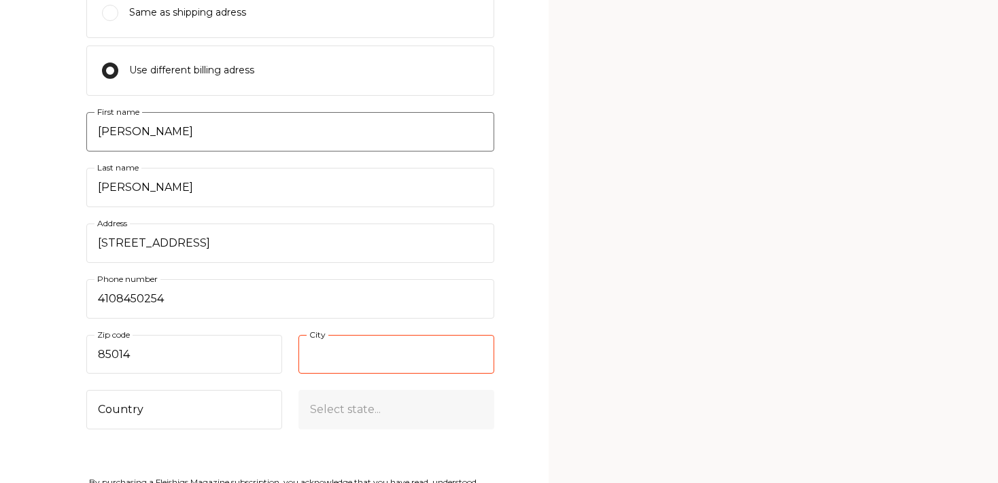
type input "Phoenix"
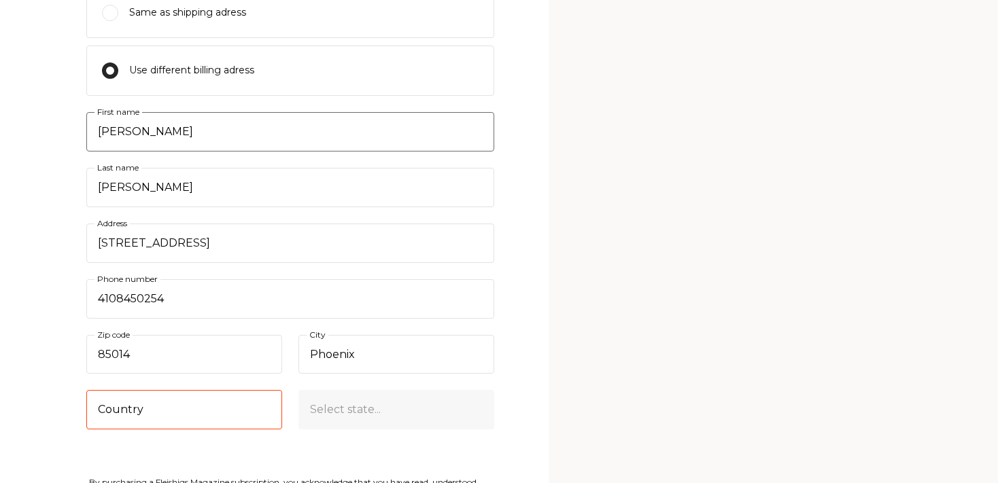
select select "US"
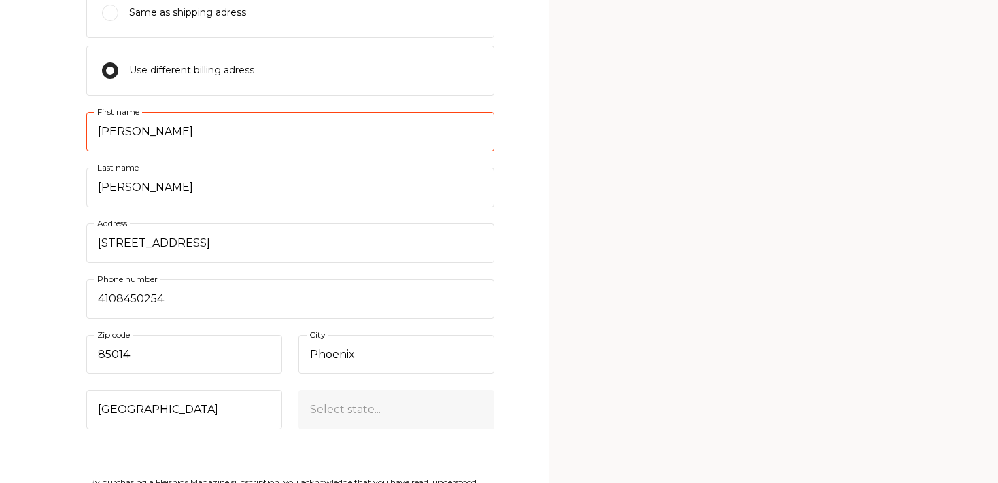
select select "Arizona"
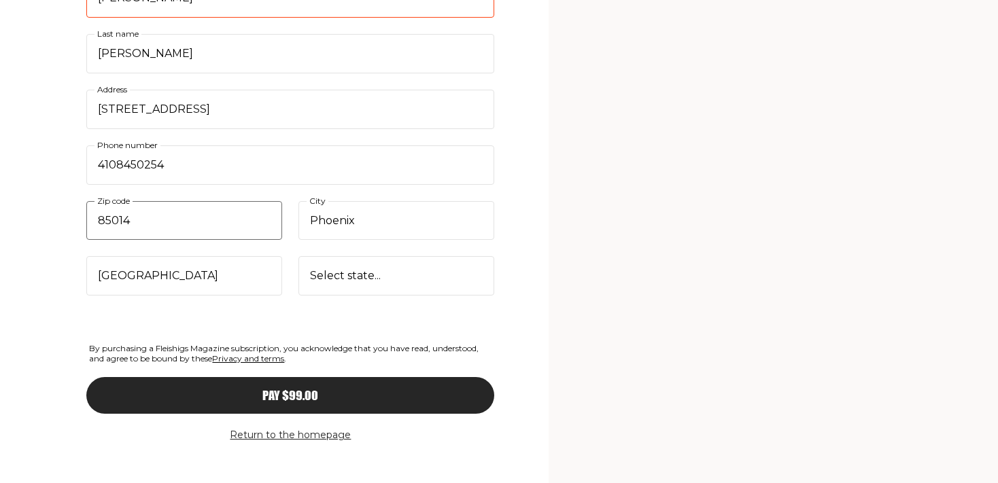
scroll to position [1417, 0]
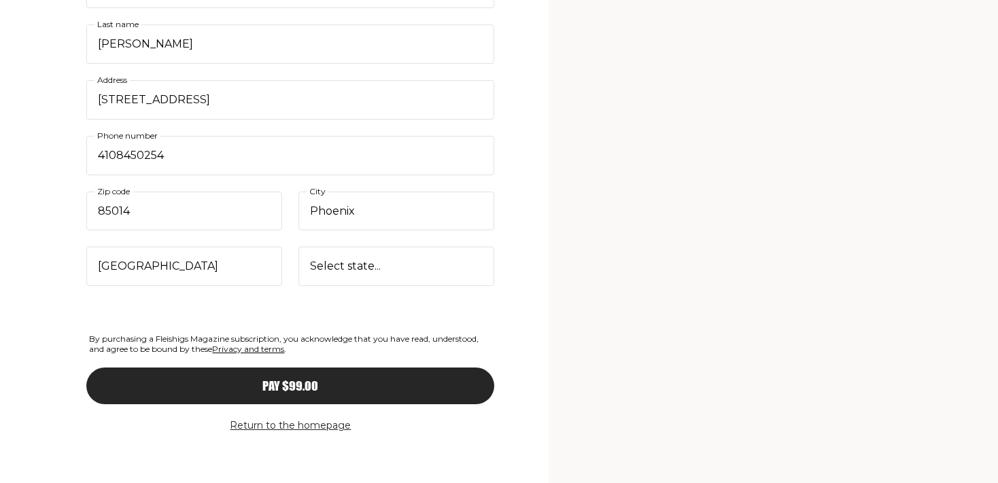
click at [294, 376] on span "Pay $99.00" at bounding box center [290, 374] width 56 height 12
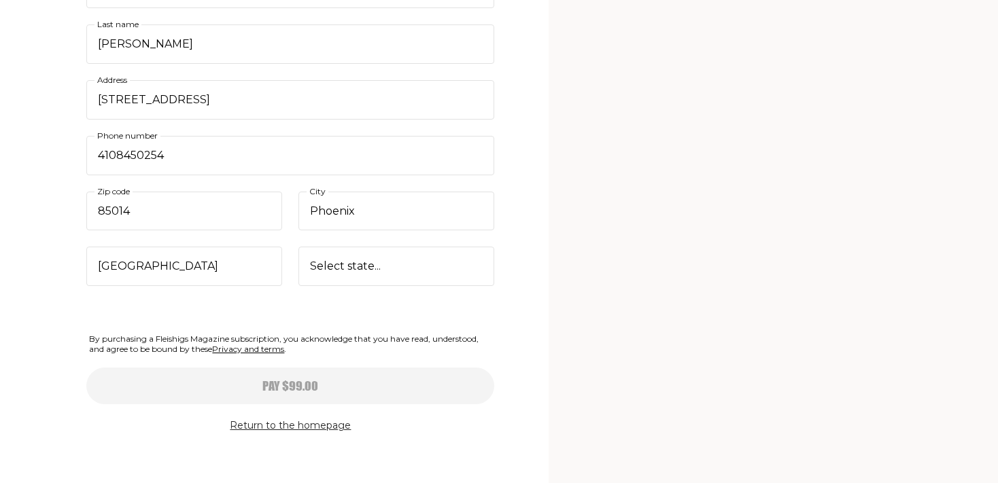
type input "12/25"
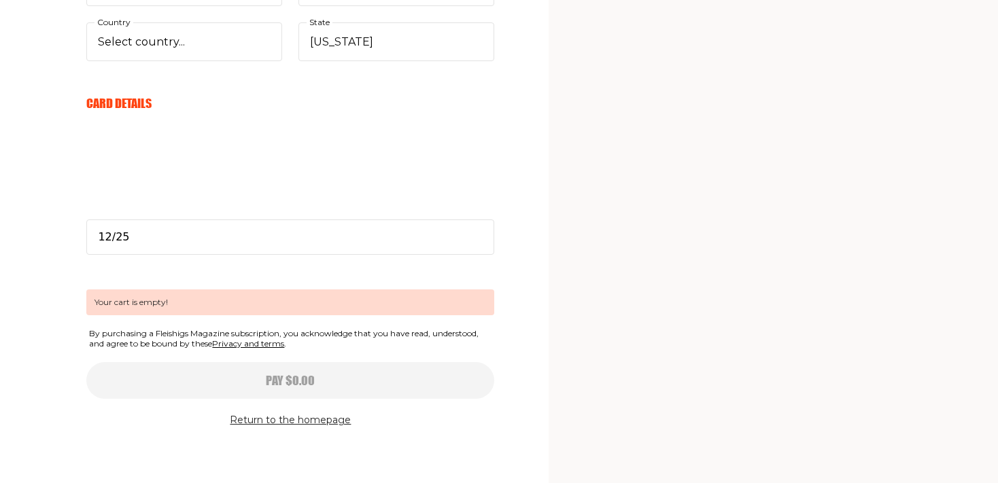
scroll to position [601, 0]
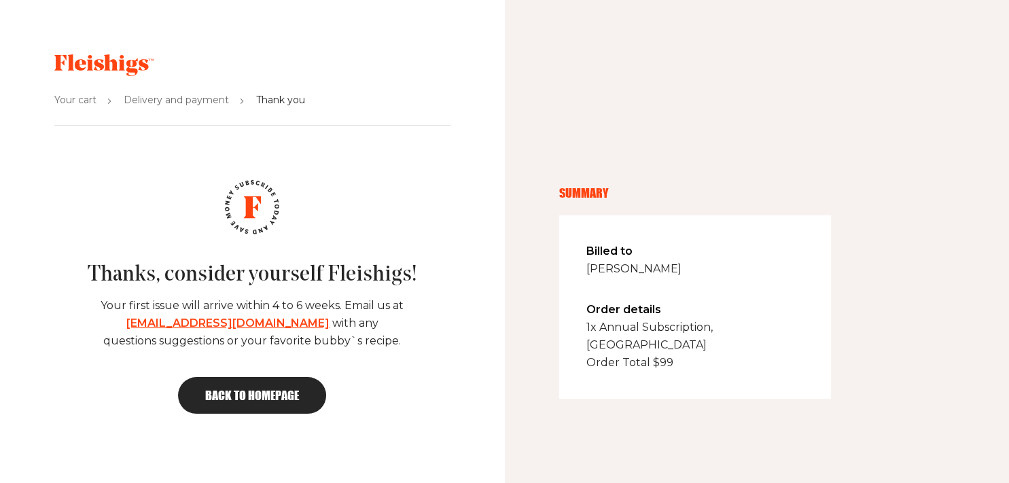
click at [262, 391] on span "Back to homepage" at bounding box center [252, 395] width 94 height 12
